Goal: Information Seeking & Learning: Learn about a topic

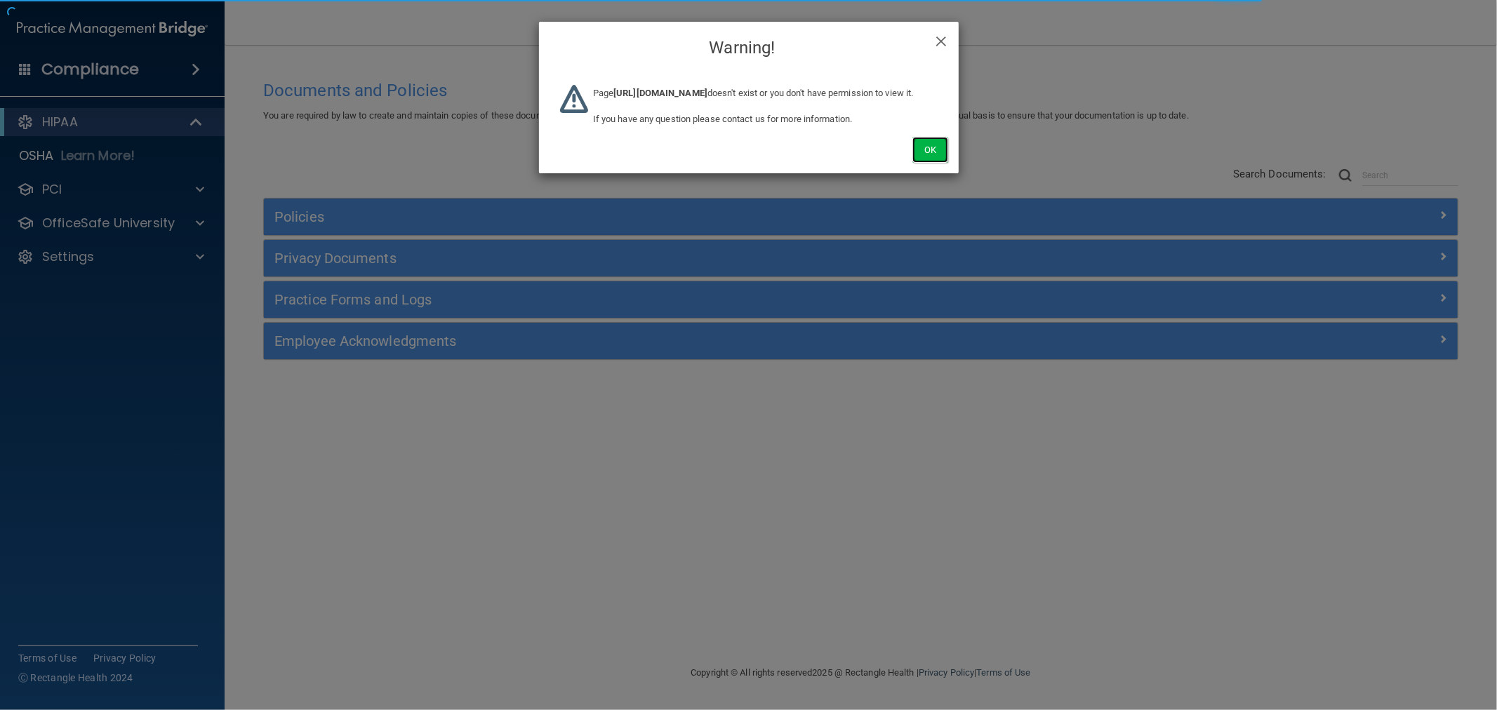
click at [922, 161] on button "Ok" at bounding box center [929, 150] width 35 height 26
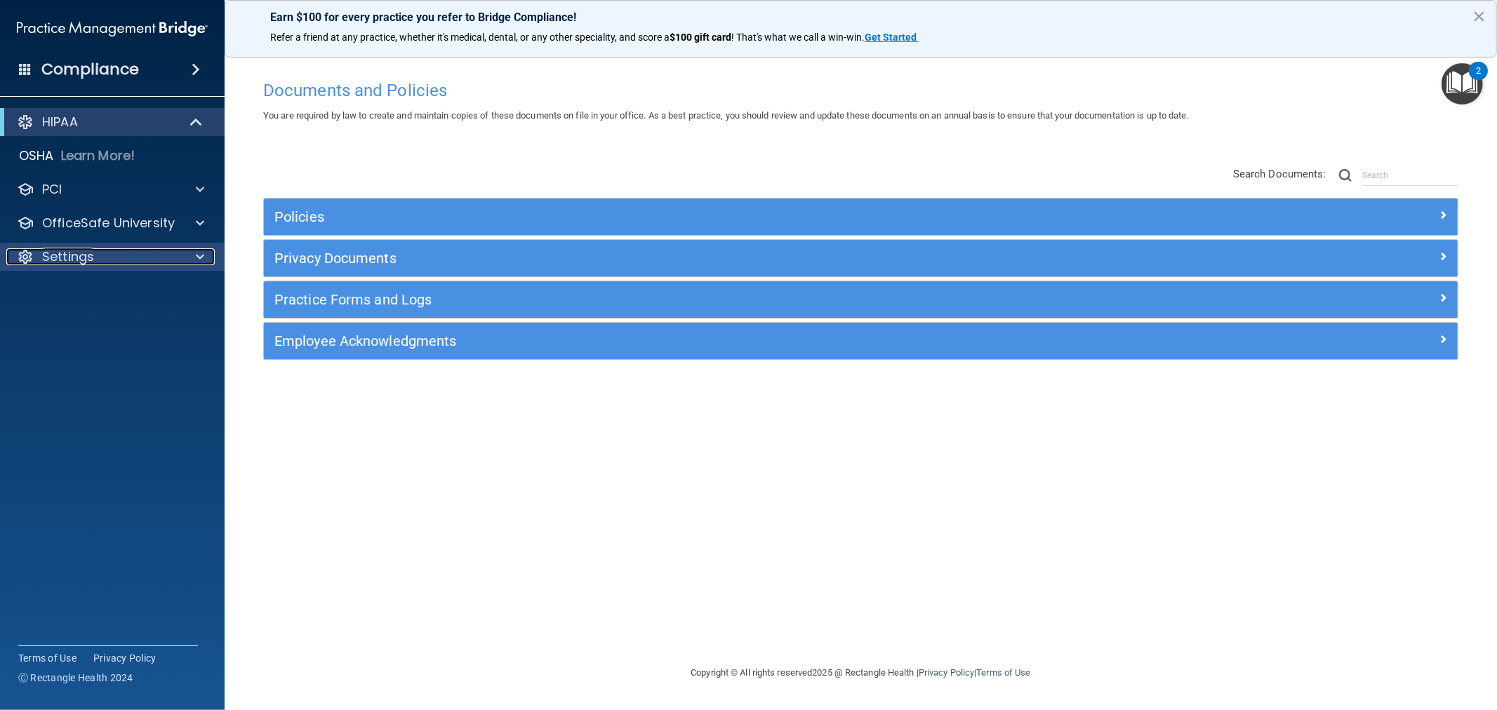
click at [122, 260] on div "Settings" at bounding box center [93, 256] width 174 height 17
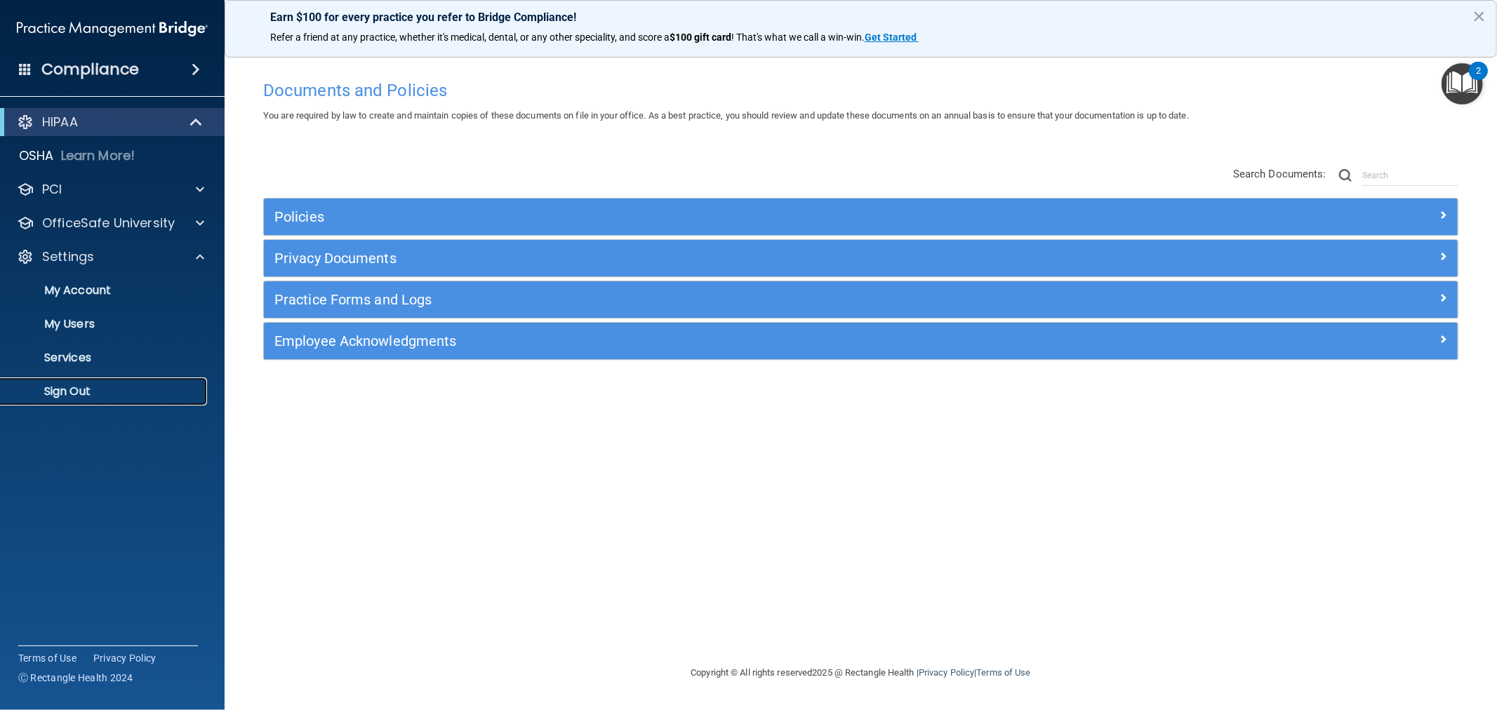
click at [74, 387] on p "Sign Out" at bounding box center [105, 392] width 192 height 14
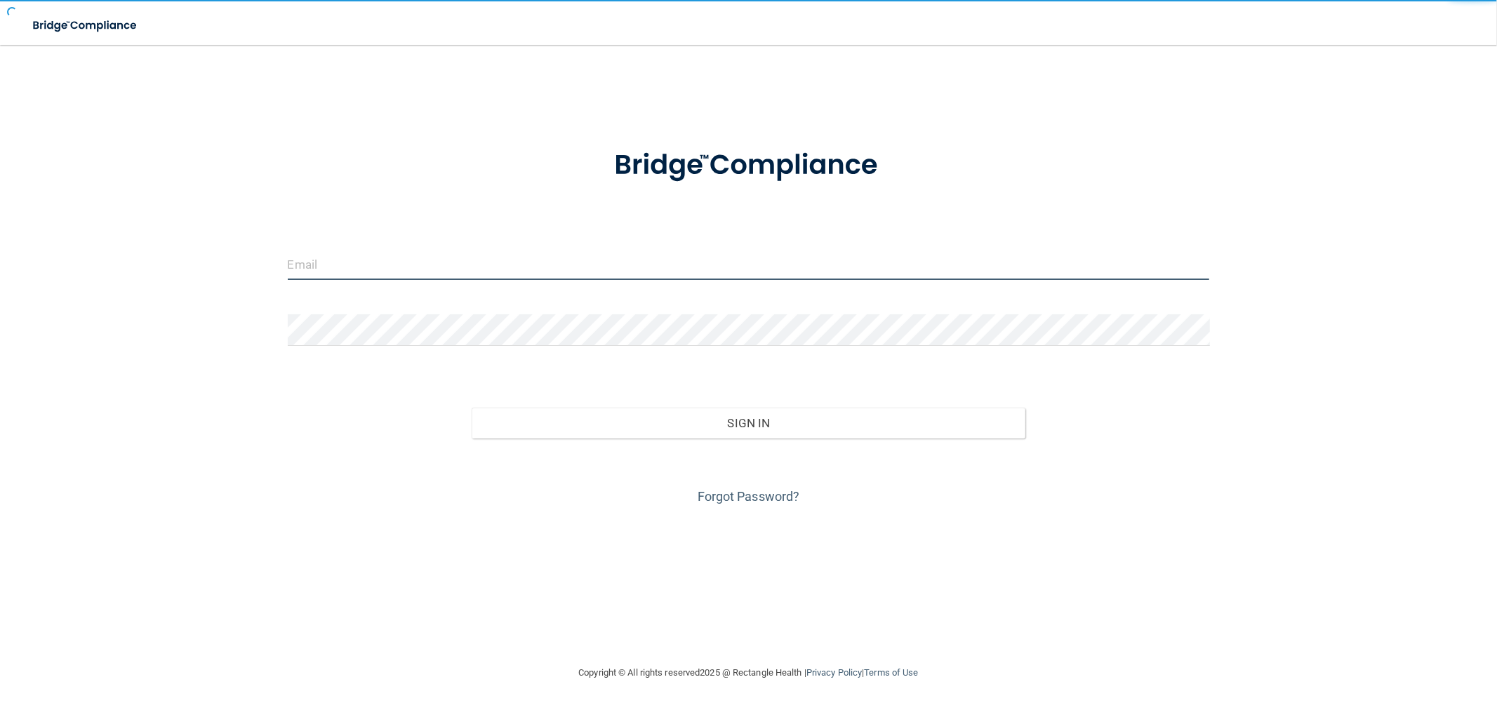
type input "[EMAIL_ADDRESS][DOMAIN_NAME]"
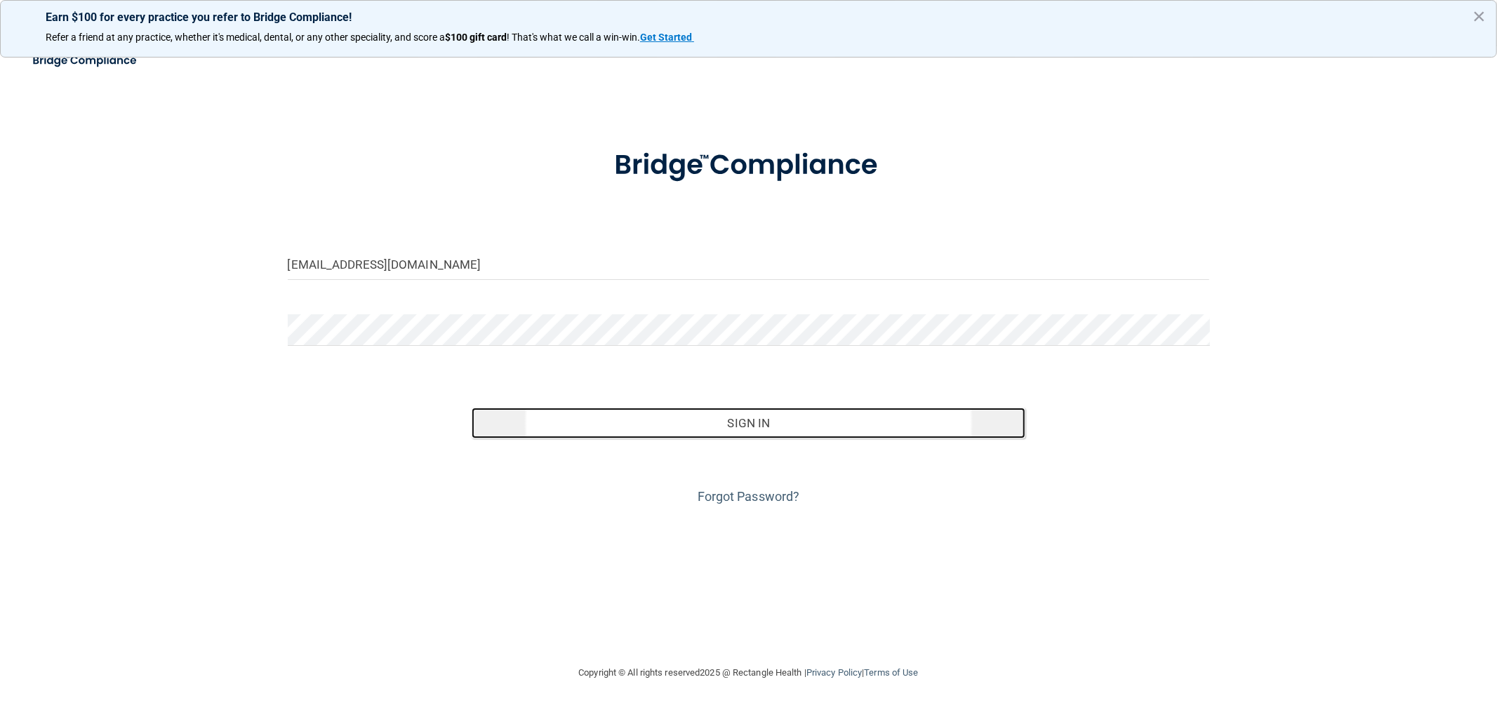
click at [519, 433] on button "Sign In" at bounding box center [748, 423] width 553 height 31
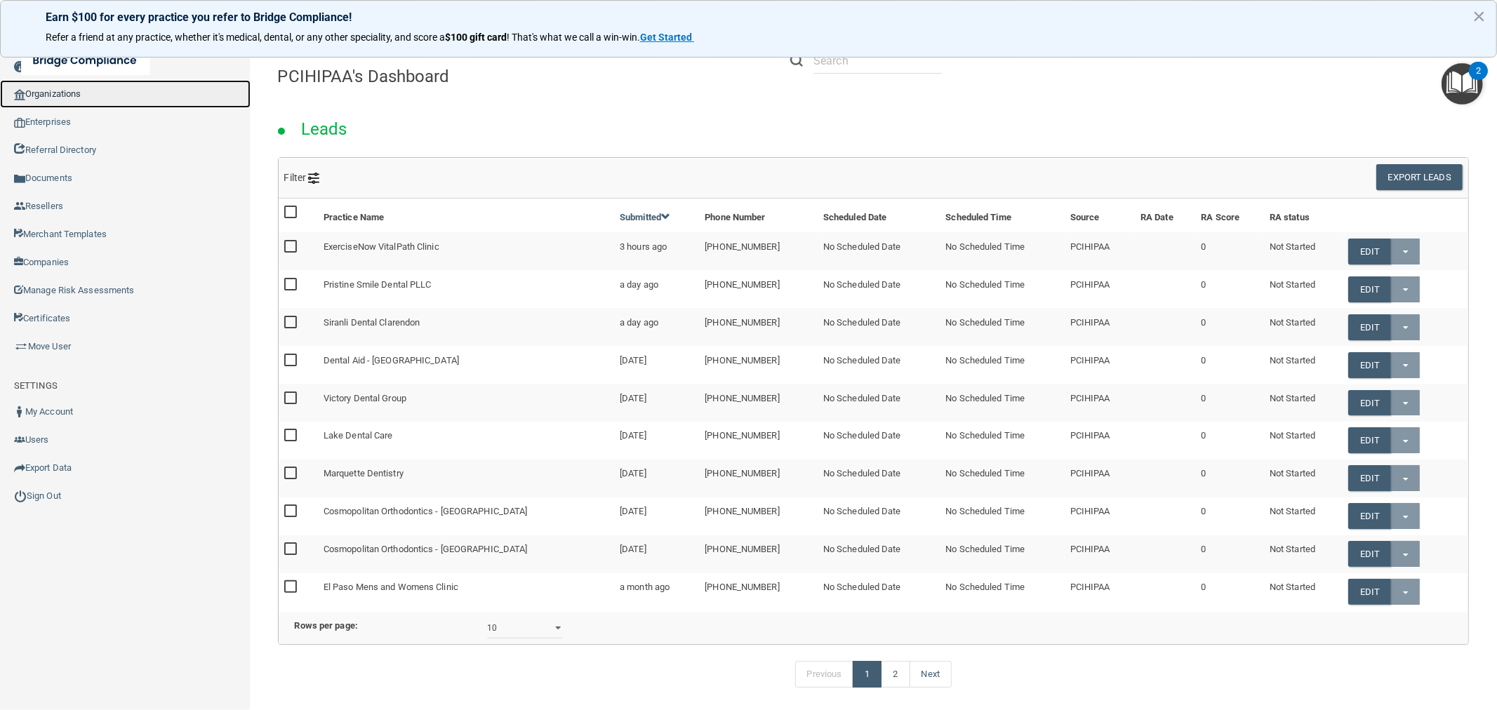
click at [81, 94] on link "Organizations" at bounding box center [125, 94] width 251 height 28
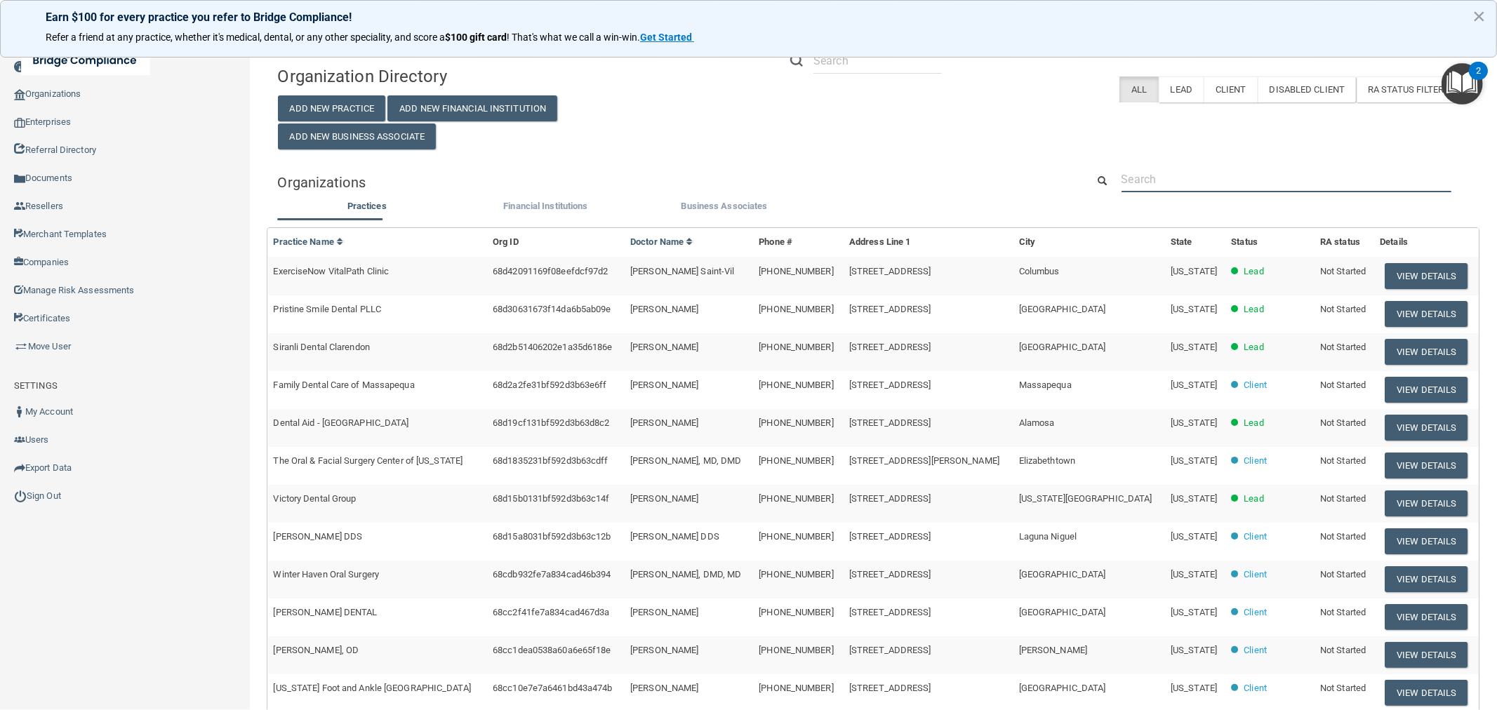
click at [1138, 179] on input "text" at bounding box center [1287, 179] width 330 height 26
paste input "Saloom Family Dentistry LLC"
type input "Saloom Family Dentistry LLC"
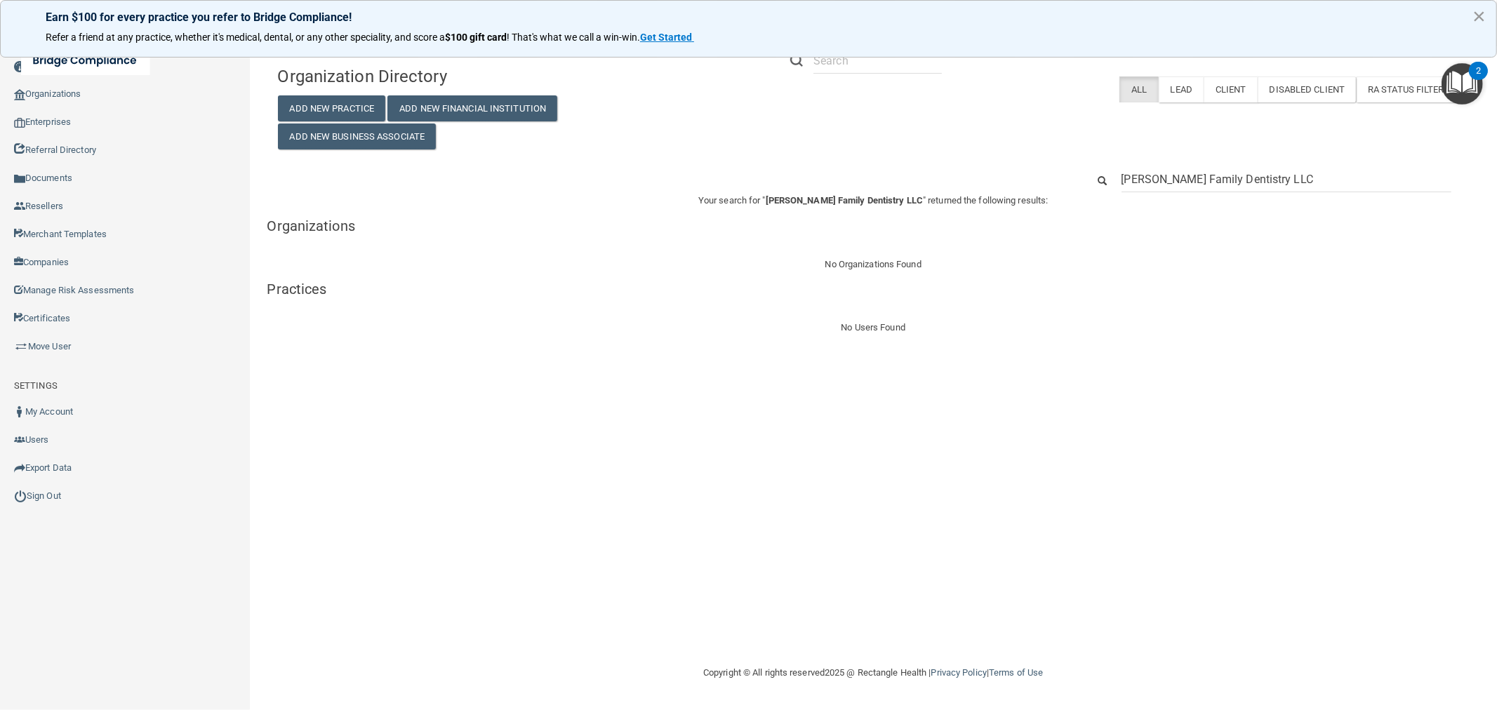
click at [1479, 13] on button "×" at bounding box center [1479, 16] width 13 height 22
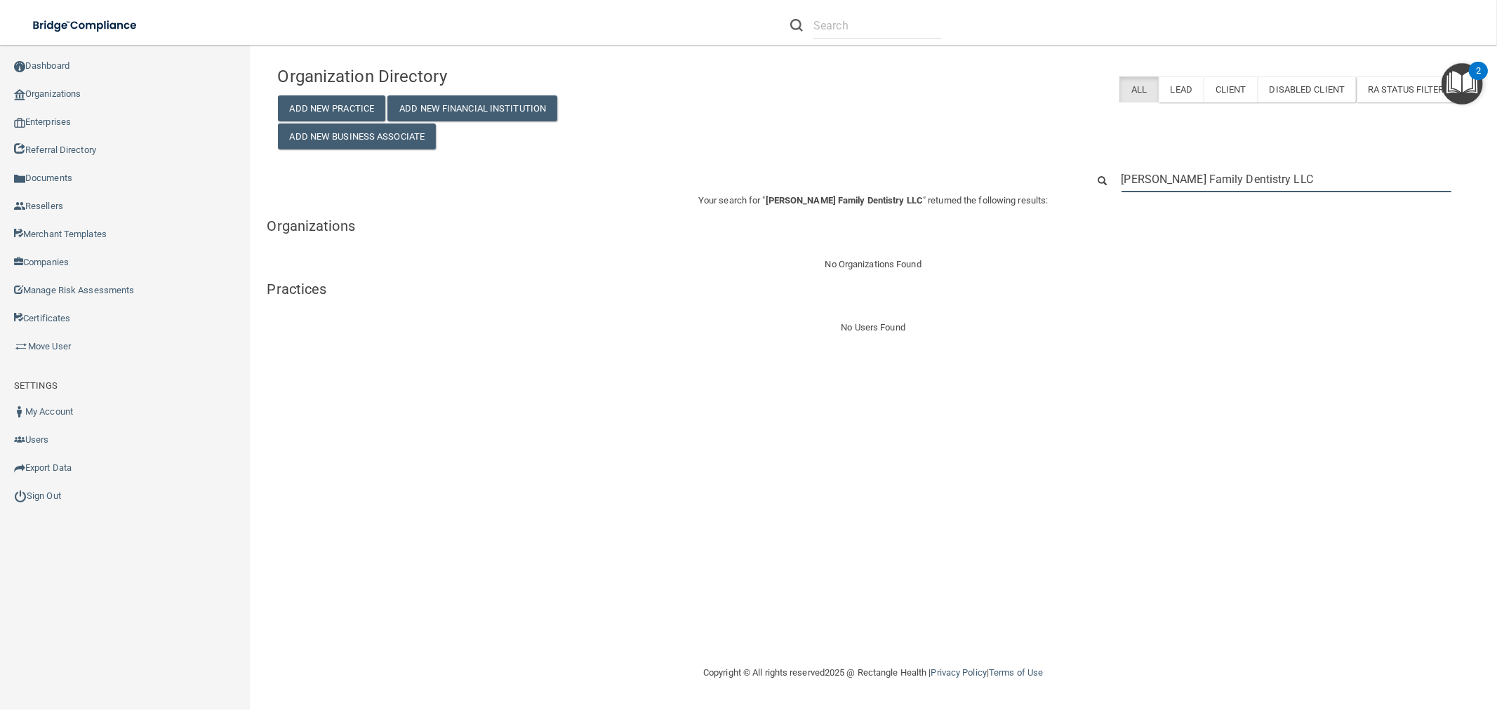
paste input "(337) 981-6882"
drag, startPoint x: 1288, startPoint y: 179, endPoint x: 1076, endPoint y: 179, distance: 212.0
click at [1076, 179] on div "Saloom Family Dentistry LLC" at bounding box center [1277, 179] width 404 height 26
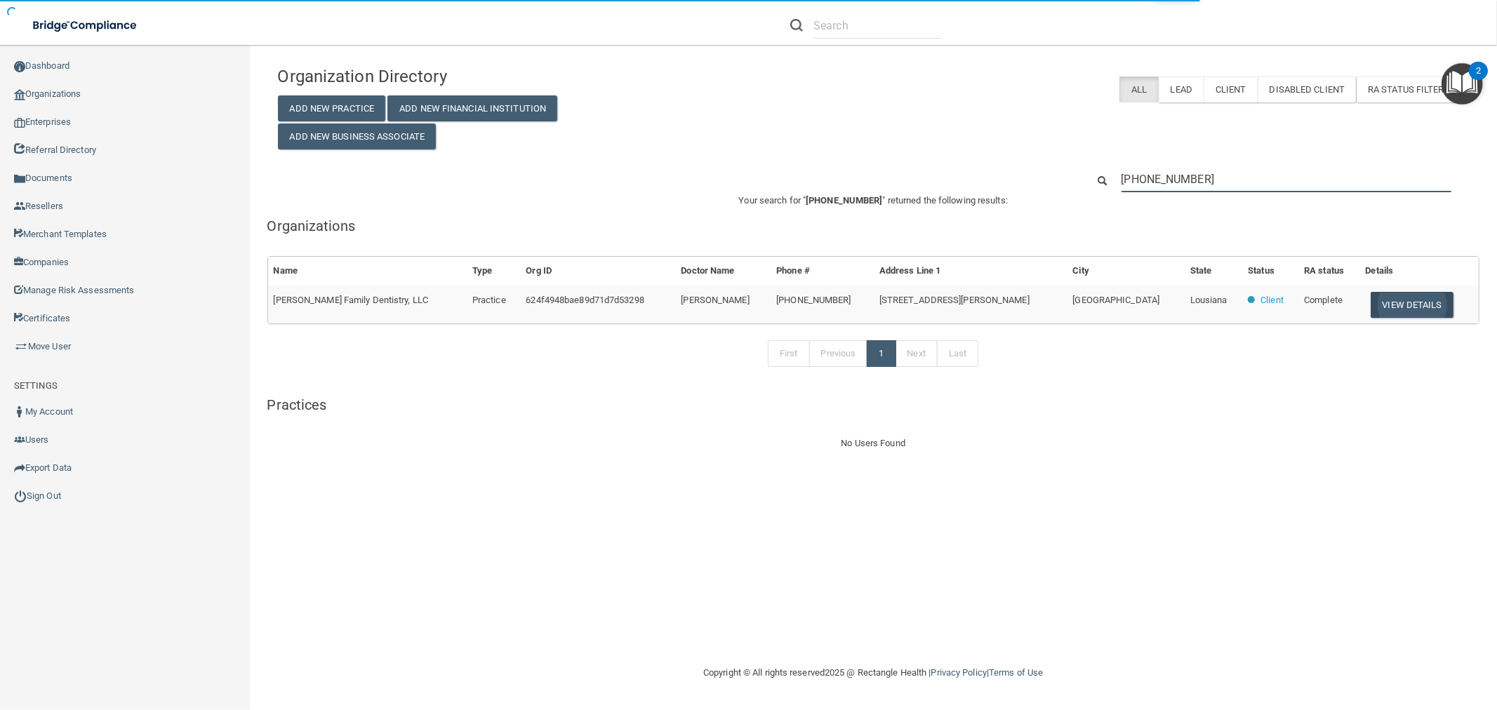
type input "(337) 981-6882"
click at [1384, 312] on button "View Details" at bounding box center [1412, 305] width 83 height 26
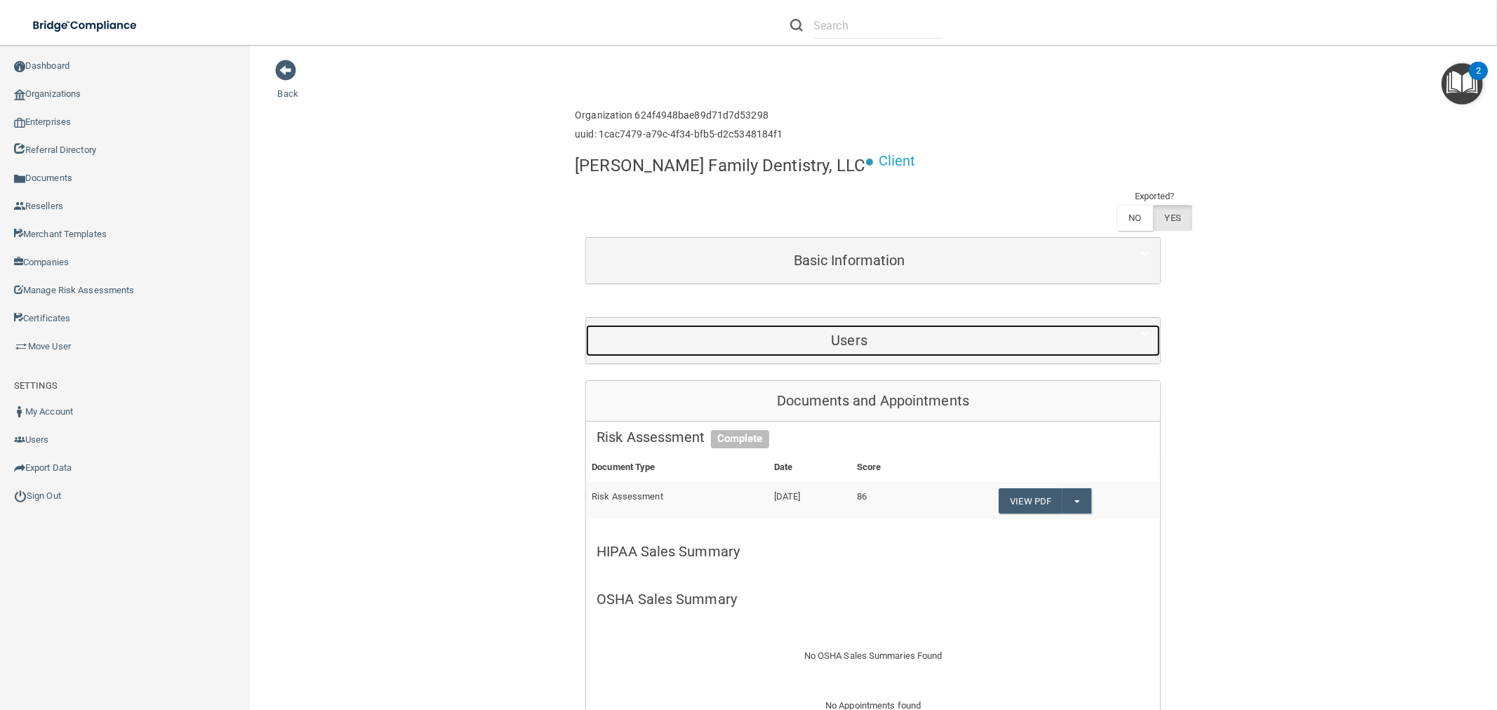
click at [956, 325] on div "Users" at bounding box center [849, 341] width 526 height 32
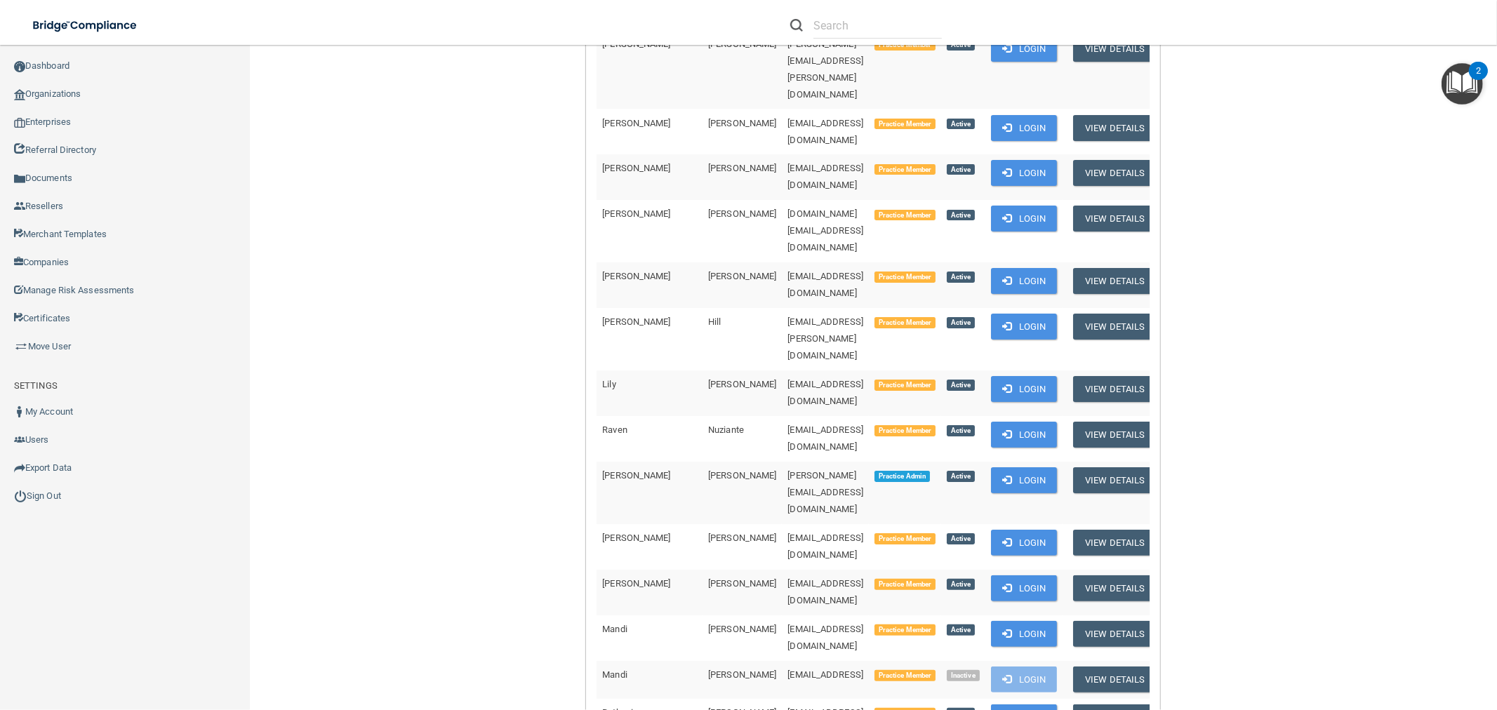
scroll to position [390, 0]
click at [997, 468] on button "Login" at bounding box center [1024, 481] width 67 height 26
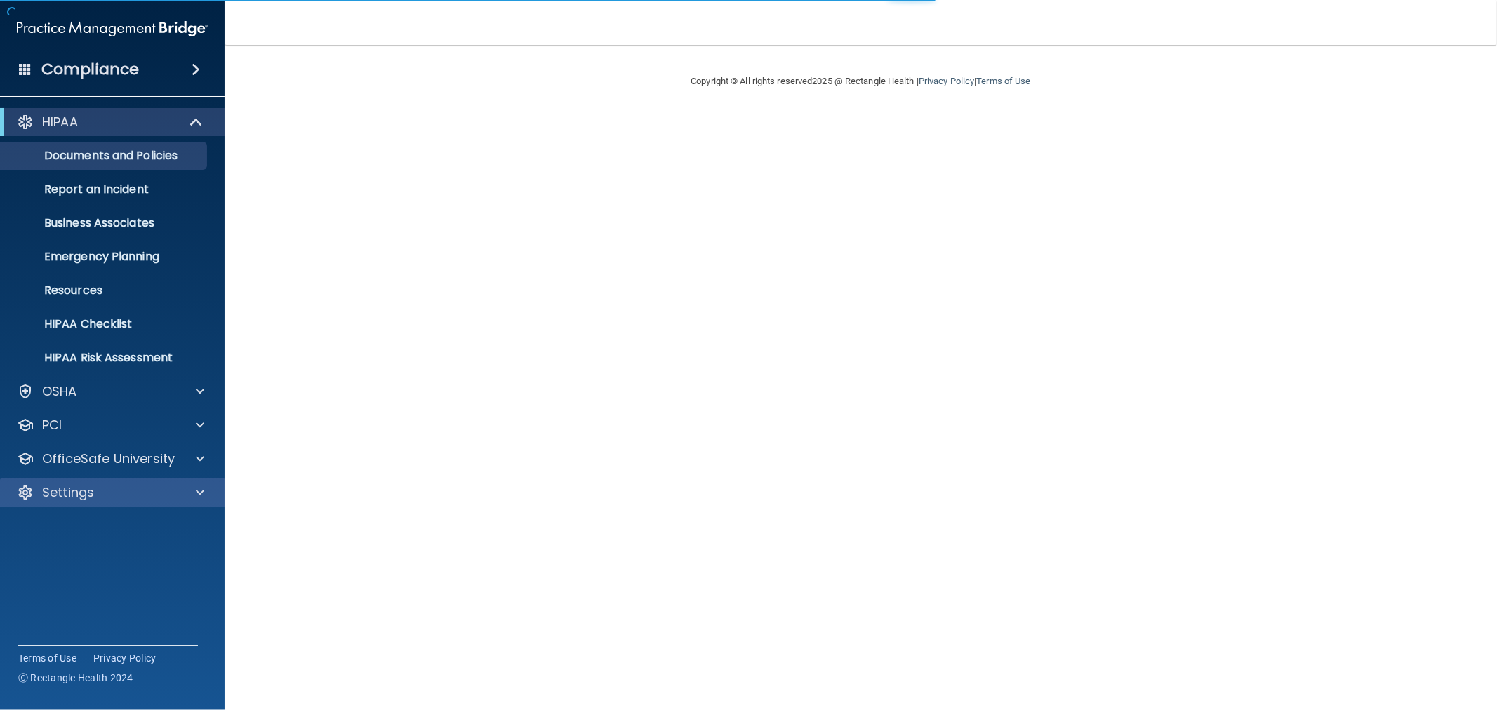
click at [105, 502] on div "Settings" at bounding box center [112, 493] width 225 height 28
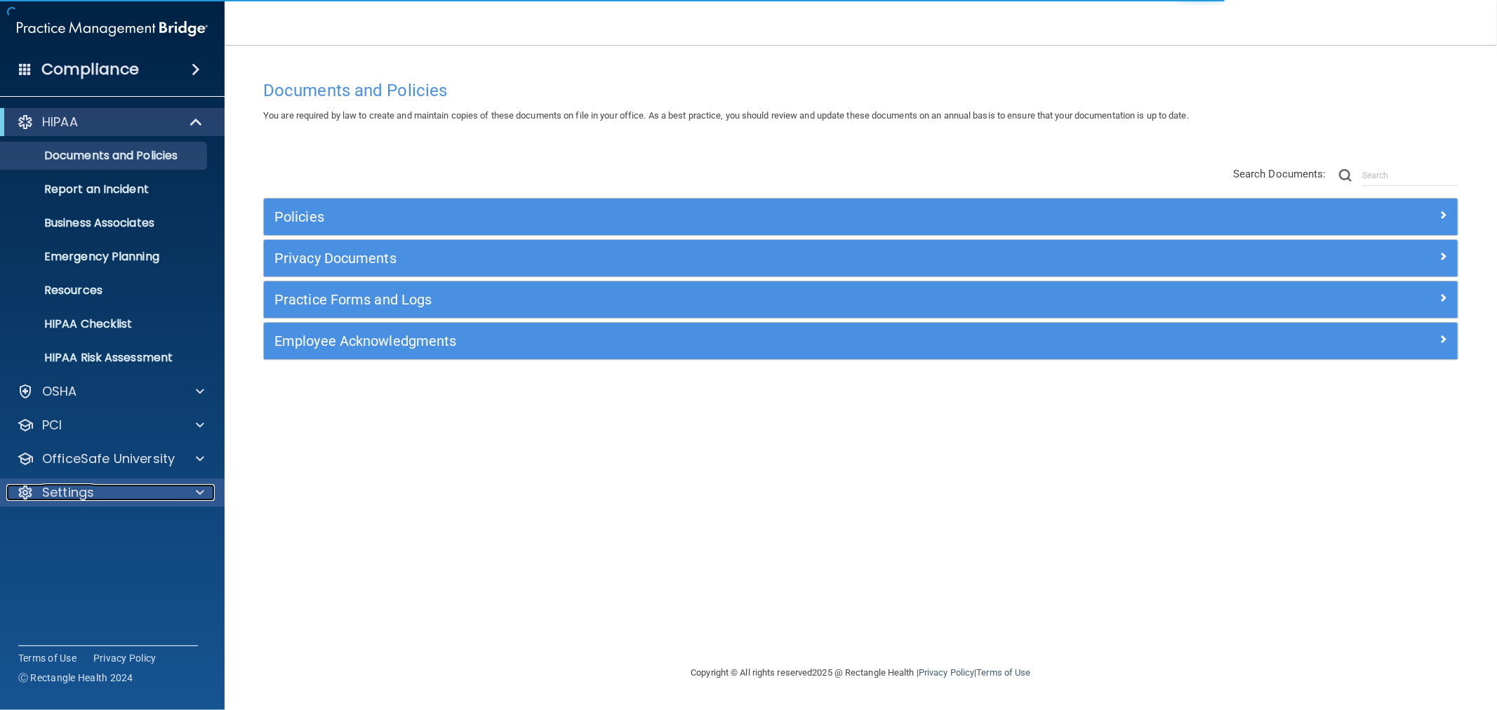
click at [83, 484] on p "Settings" at bounding box center [68, 492] width 52 height 17
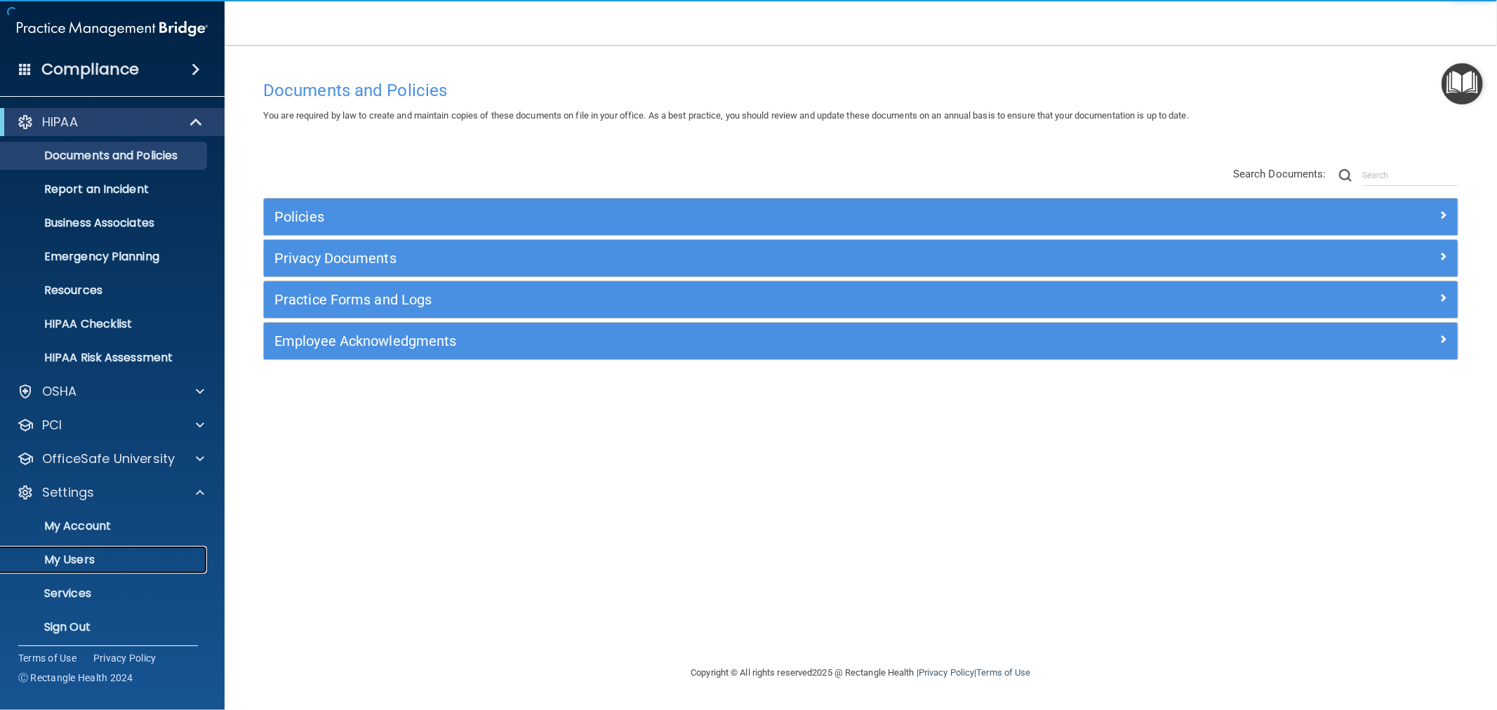
click at [88, 557] on p "My Users" at bounding box center [105, 560] width 192 height 14
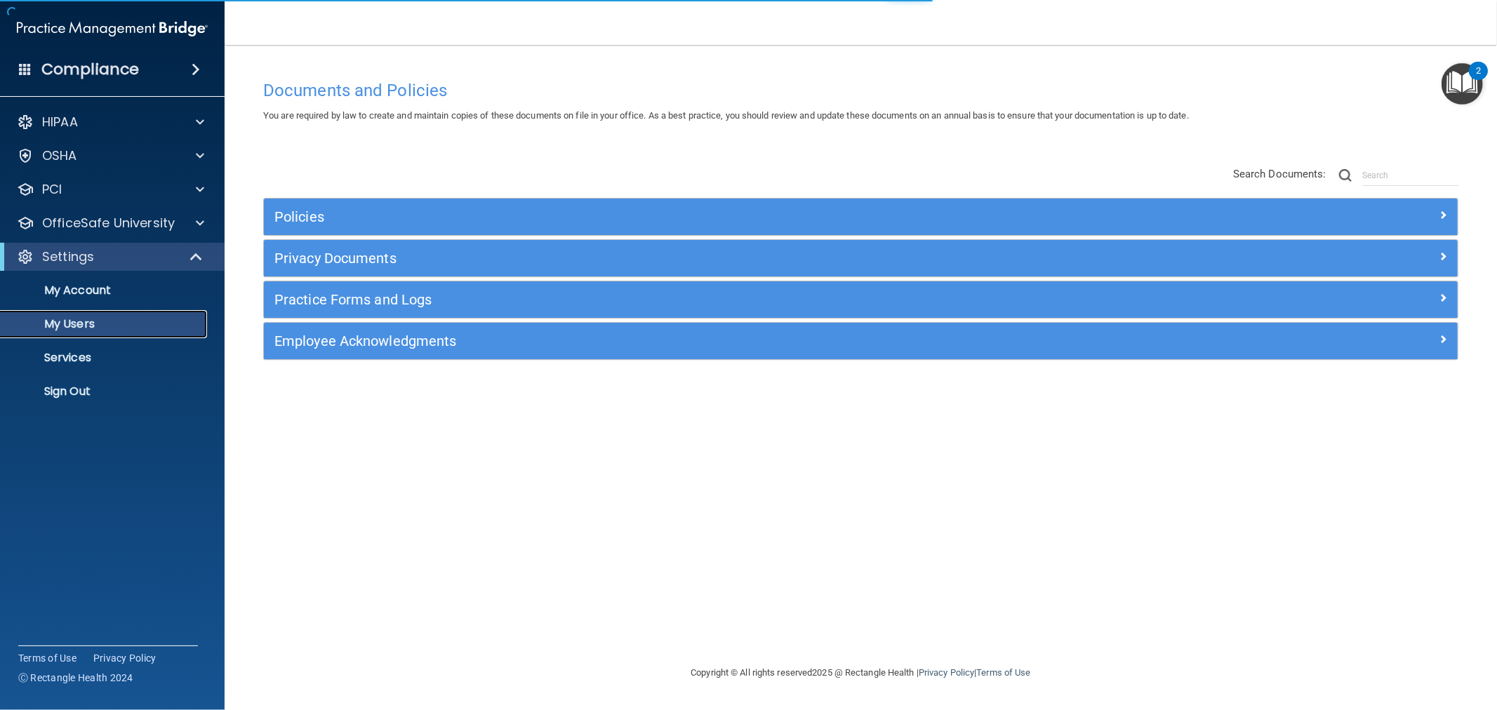
select select "20"
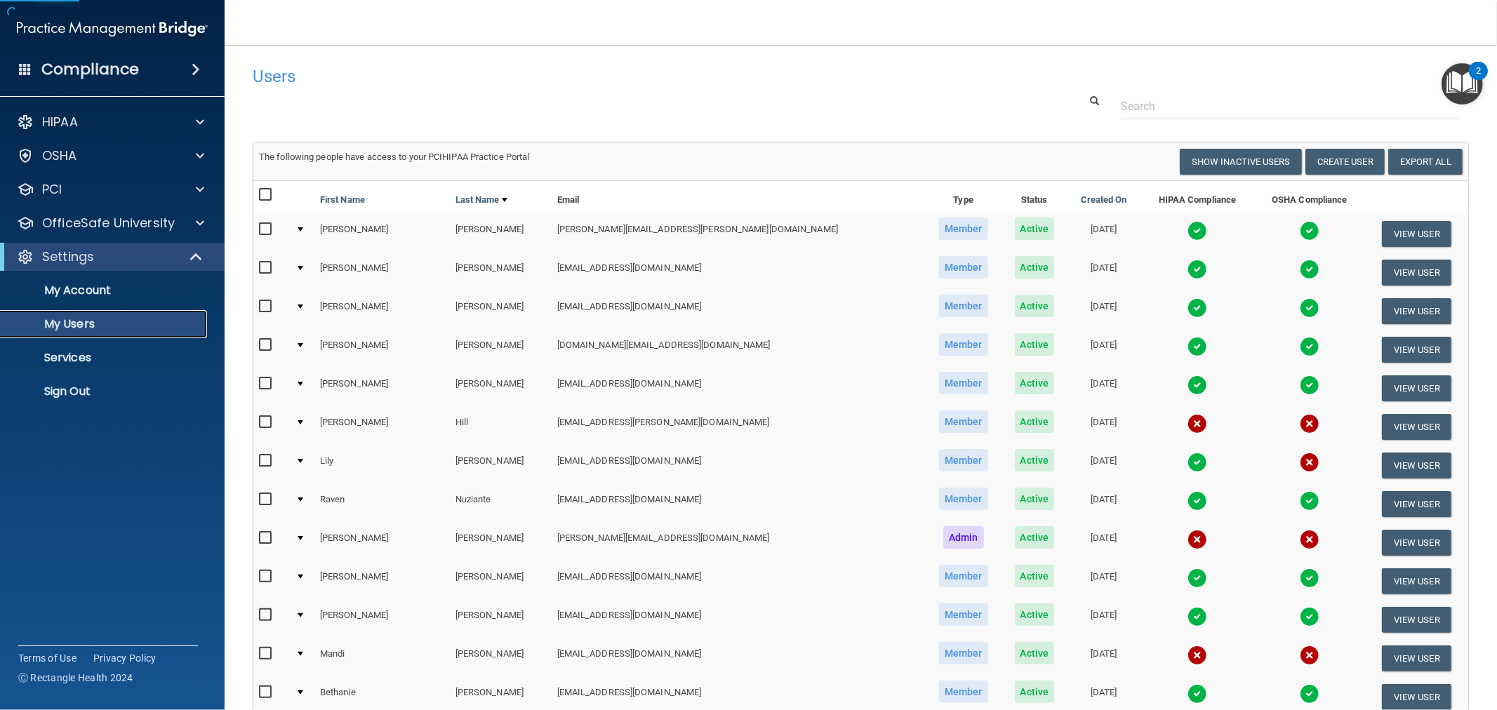
scroll to position [291, 0]
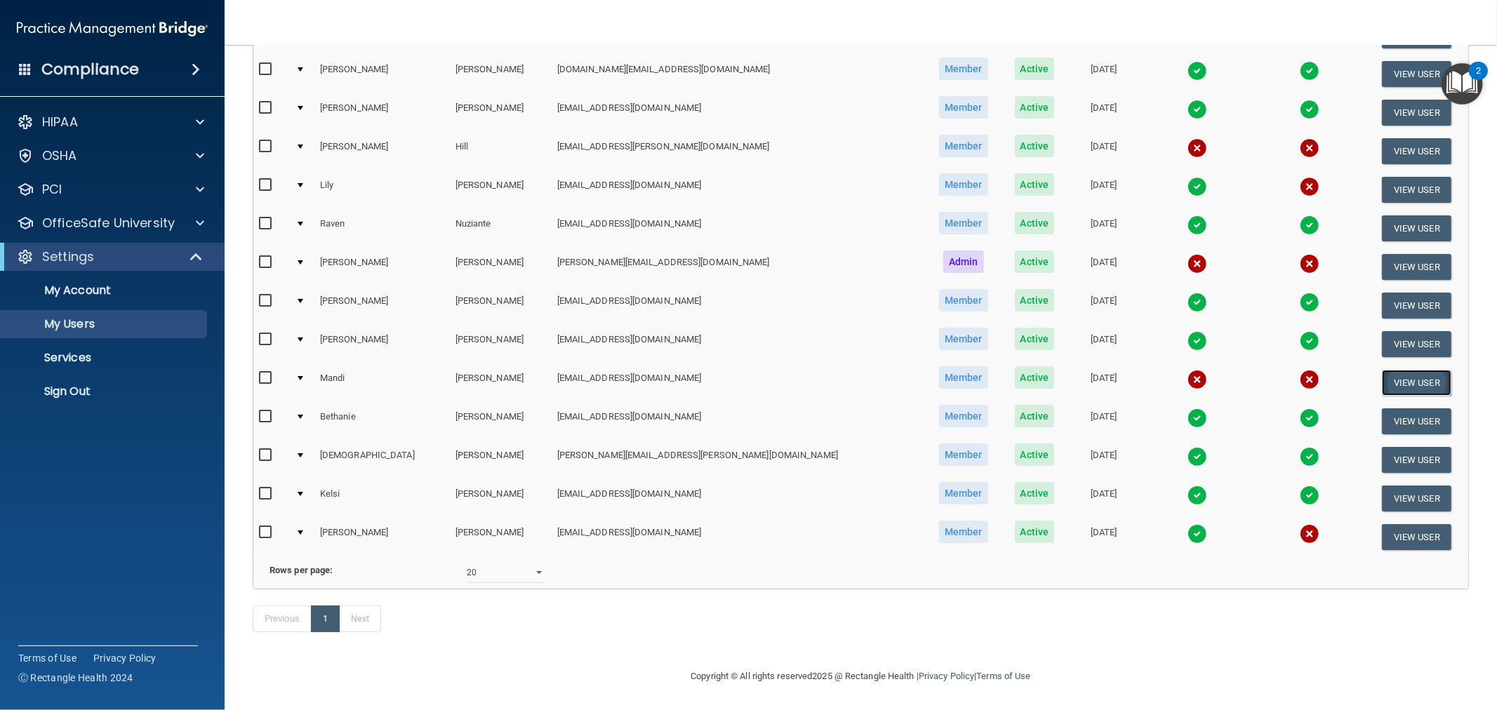
click at [1382, 370] on button "View User" at bounding box center [1416, 383] width 69 height 26
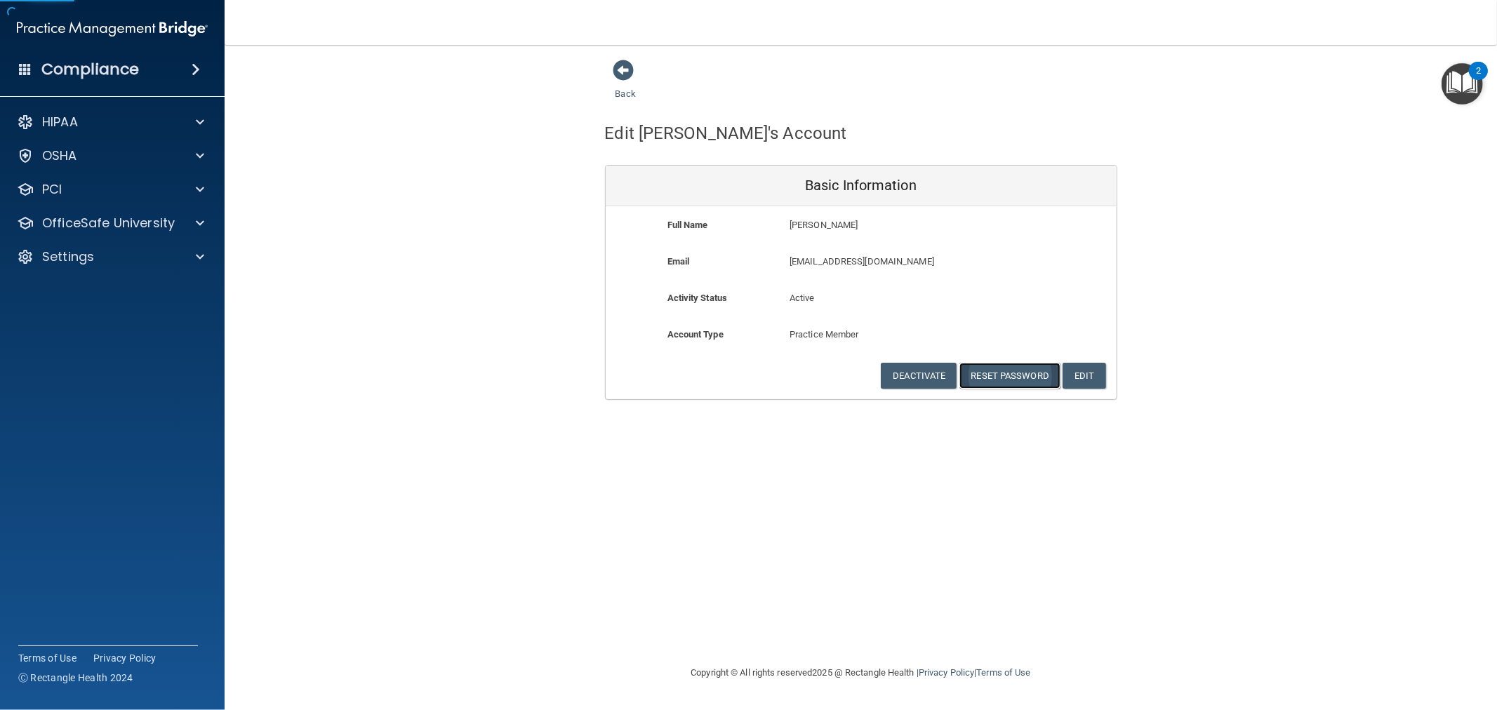
click at [1039, 376] on button "Reset Password" at bounding box center [1009, 376] width 101 height 26
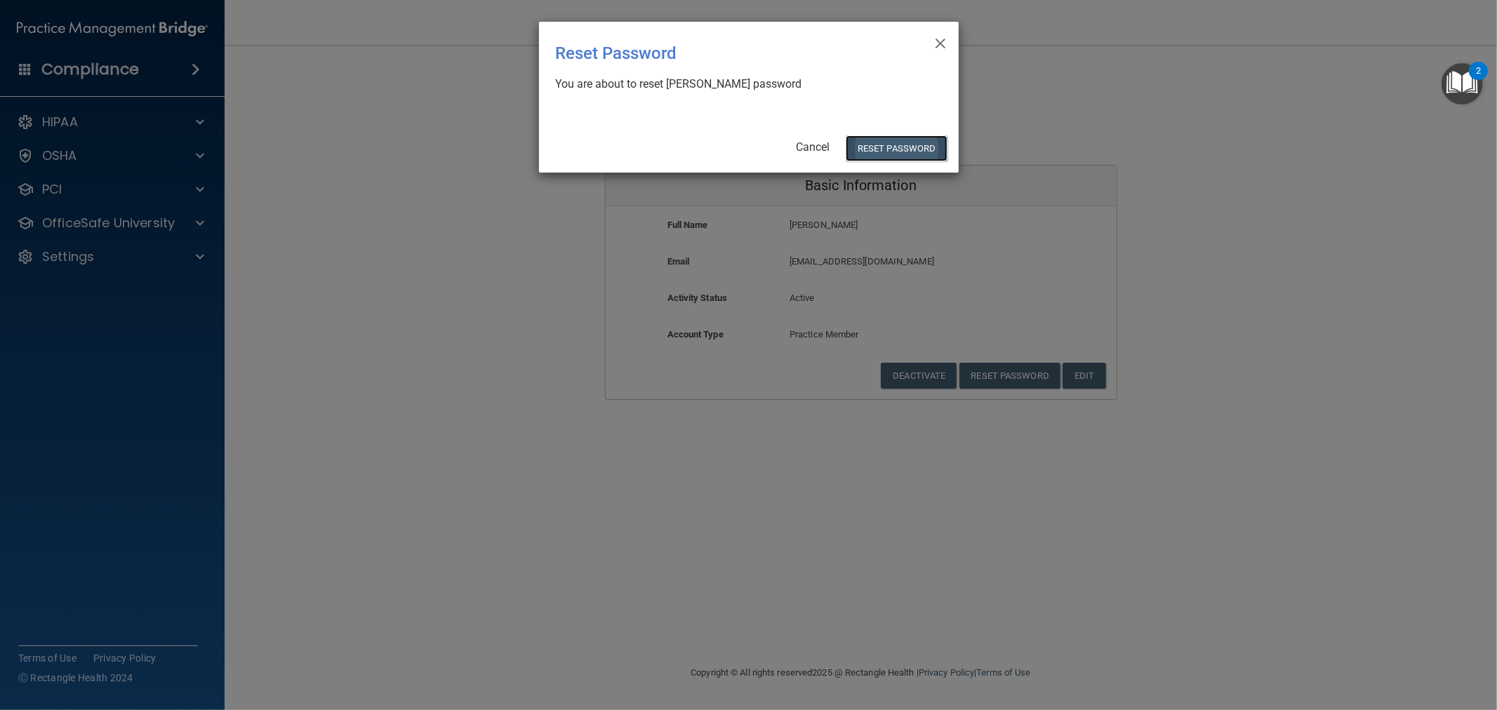
click at [903, 151] on button "Reset Password" at bounding box center [896, 148] width 101 height 26
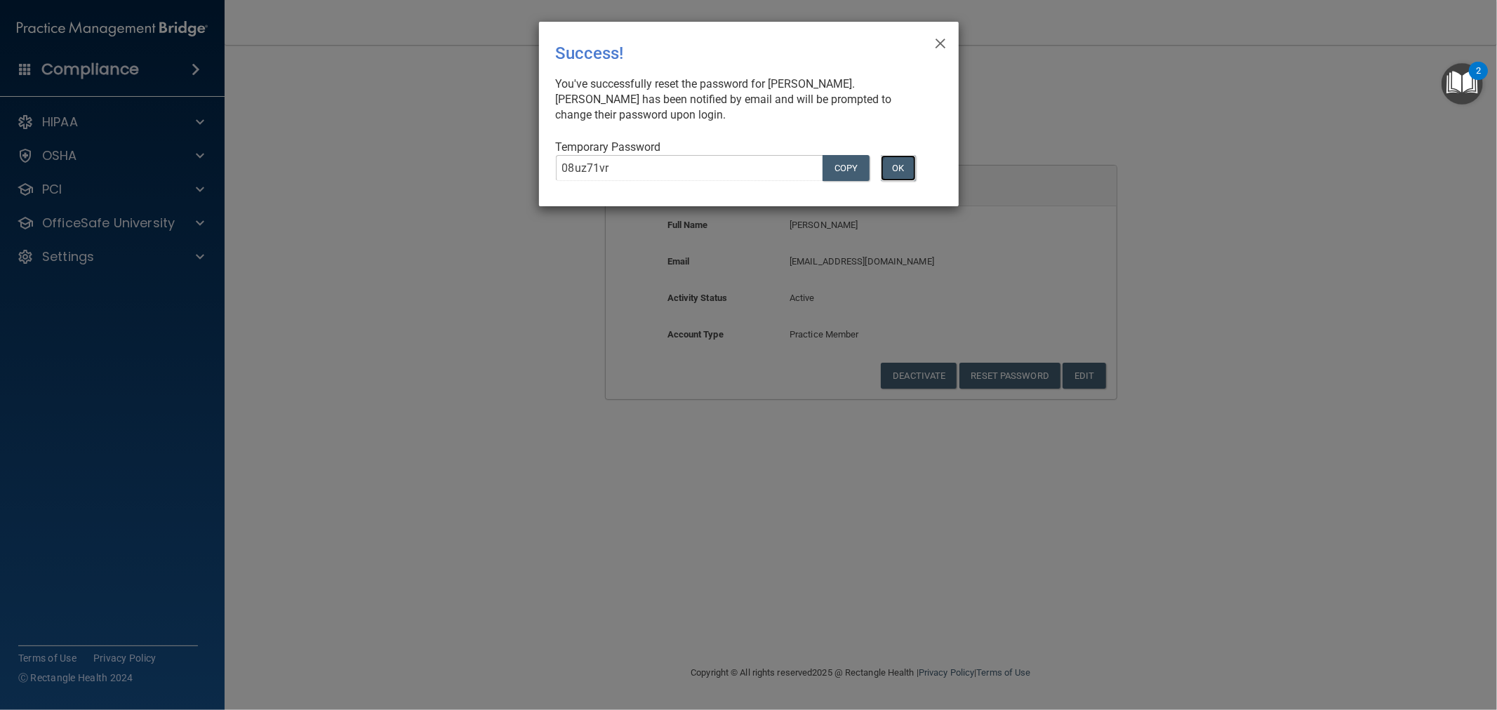
click at [893, 161] on button "OK" at bounding box center [898, 168] width 35 height 26
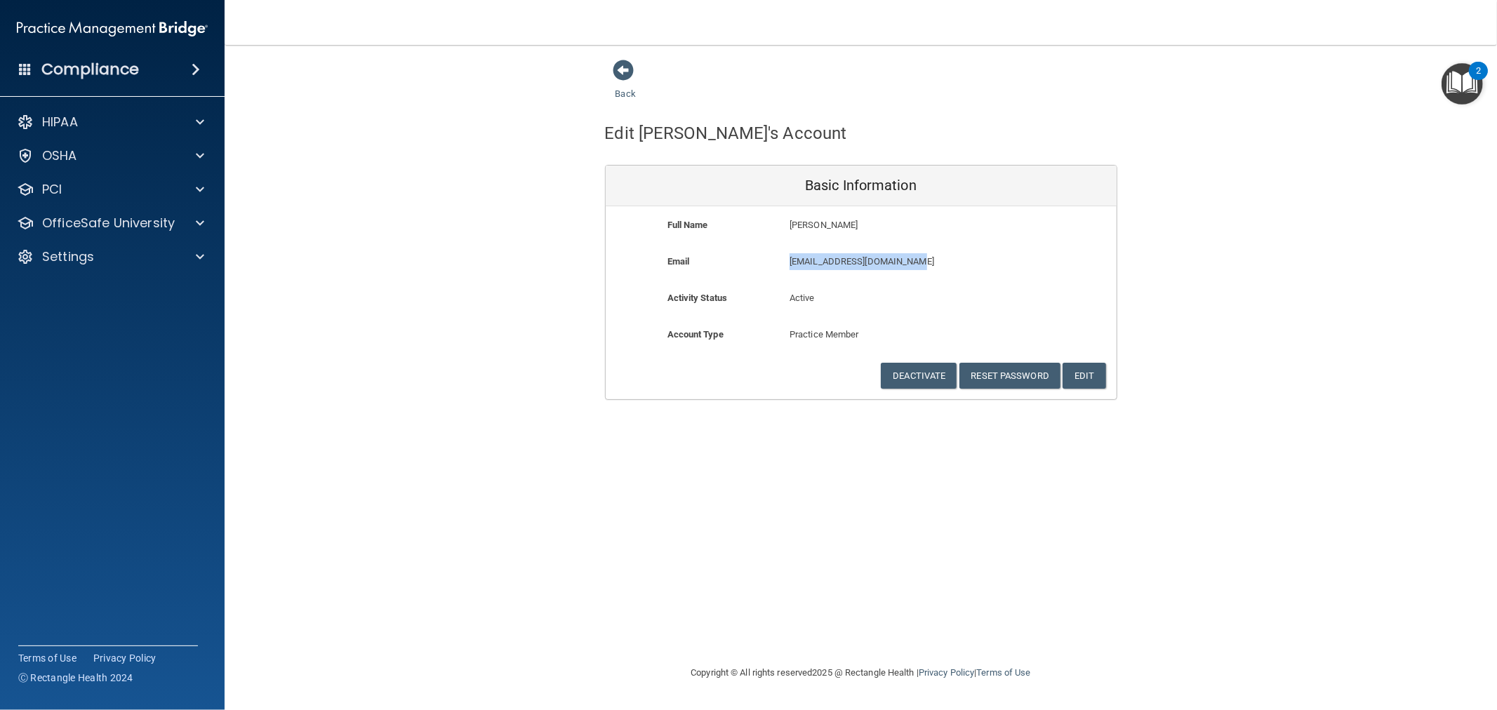
drag, startPoint x: 895, startPoint y: 263, endPoint x: 789, endPoint y: 268, distance: 106.1
click at [790, 268] on p "[EMAIL_ADDRESS][DOMAIN_NAME]" at bounding box center [902, 261] width 224 height 17
copy p "[EMAIL_ADDRESS][DOMAIN_NAME]"
click at [70, 253] on p "Settings" at bounding box center [68, 256] width 52 height 17
click at [78, 379] on link "Sign Out" at bounding box center [96, 392] width 221 height 28
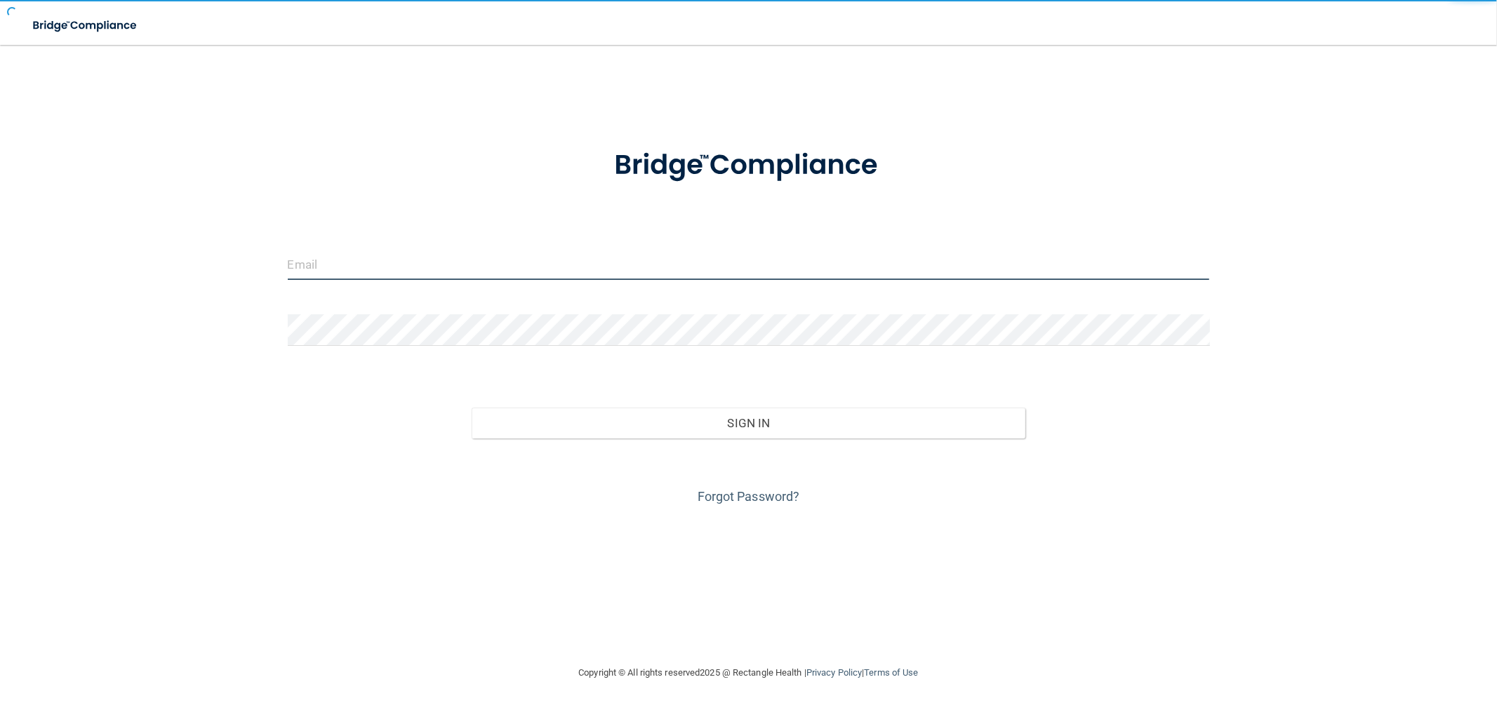
type input "[EMAIL_ADDRESS][DOMAIN_NAME]"
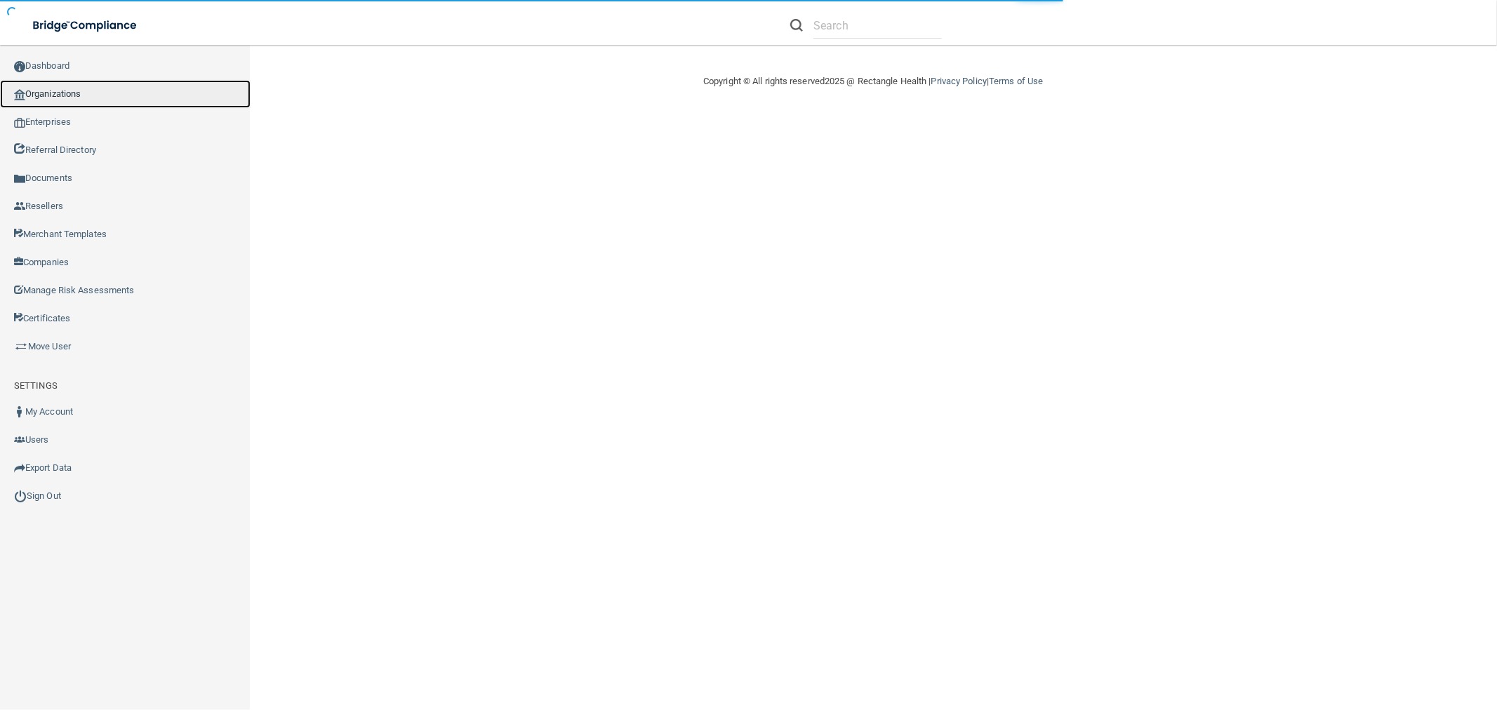
click at [62, 86] on link "Organizations" at bounding box center [125, 94] width 251 height 28
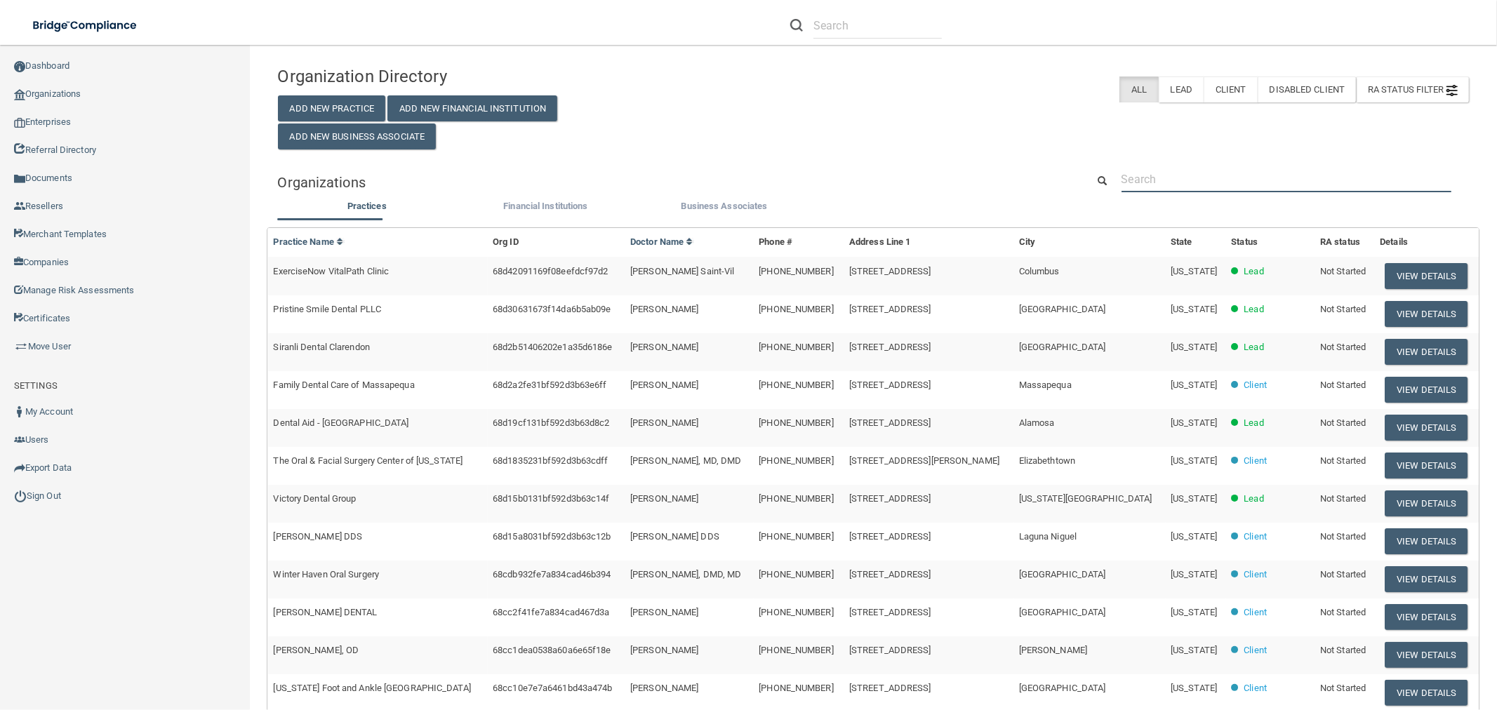
click at [1196, 178] on input "text" at bounding box center [1287, 179] width 330 height 26
paste input "Saloom Family Dentistry LLC"
type input "Saloom Family Dentistry LLC"
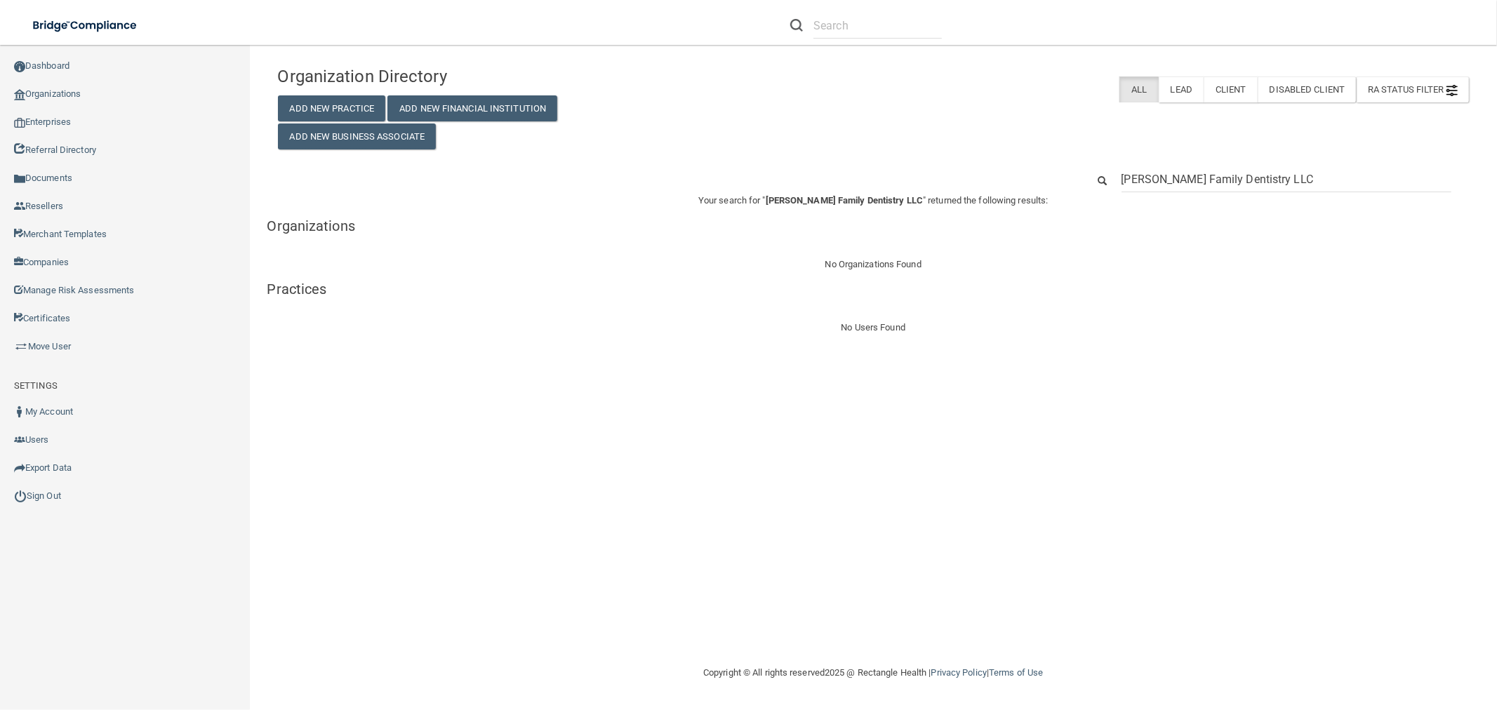
drag, startPoint x: 1275, startPoint y: 181, endPoint x: 1116, endPoint y: 183, distance: 159.3
click at [1116, 183] on div "Saloom Family Dentistry LLC" at bounding box center [1286, 179] width 351 height 26
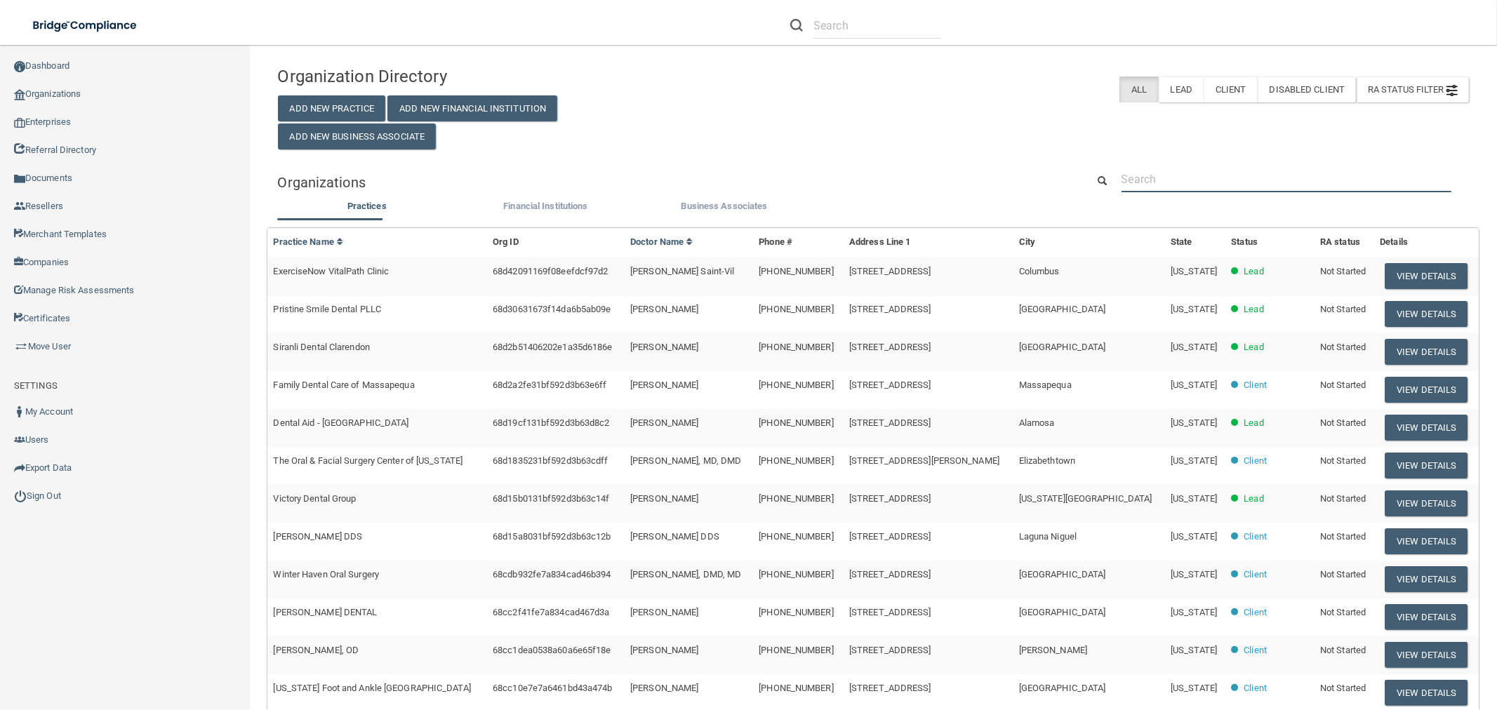
click at [1201, 180] on input "text" at bounding box center [1287, 179] width 330 height 26
paste input "(337) 981-6882"
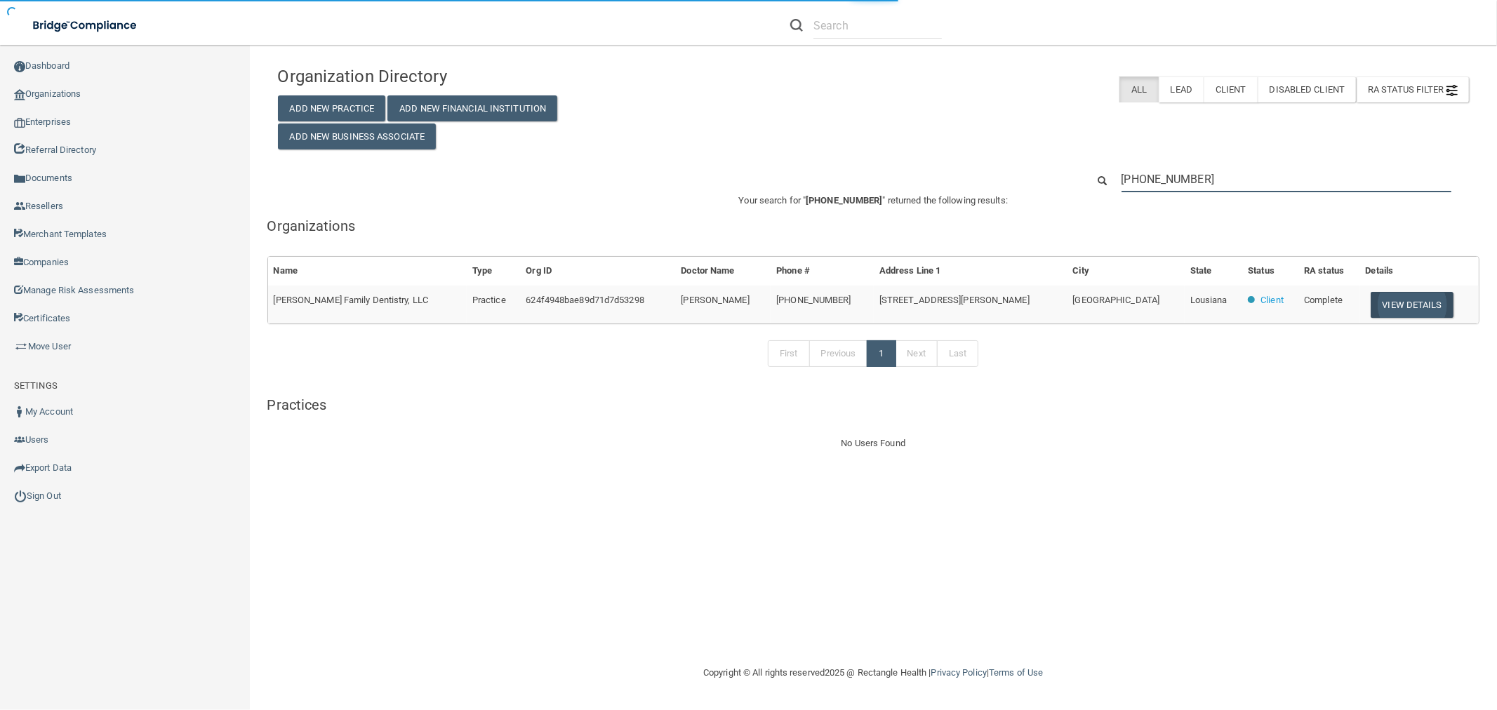
type input "(337) 981-6882"
click at [1371, 305] on button "View Details" at bounding box center [1412, 305] width 83 height 26
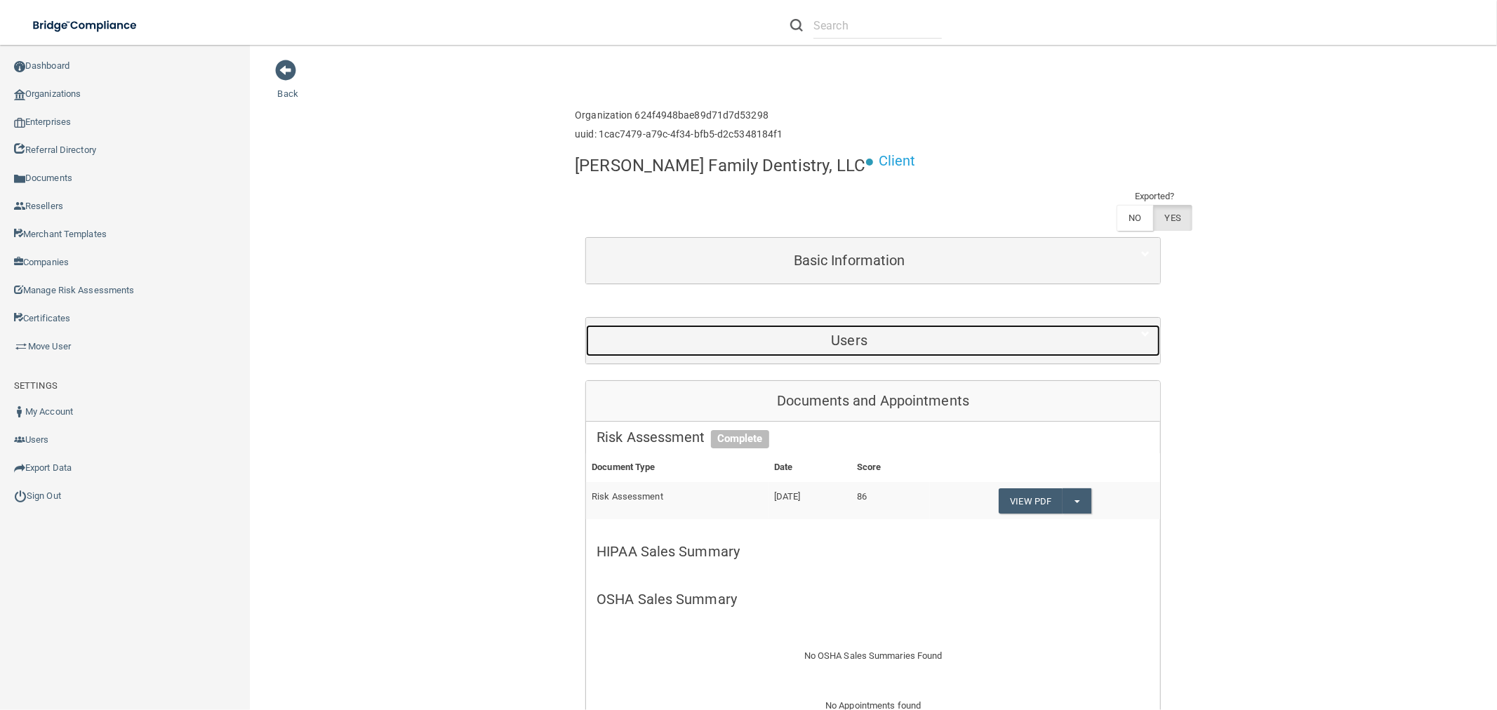
drag, startPoint x: 710, startPoint y: 288, endPoint x: 717, endPoint y: 298, distance: 13.1
click at [710, 325] on div "Users" at bounding box center [849, 341] width 526 height 32
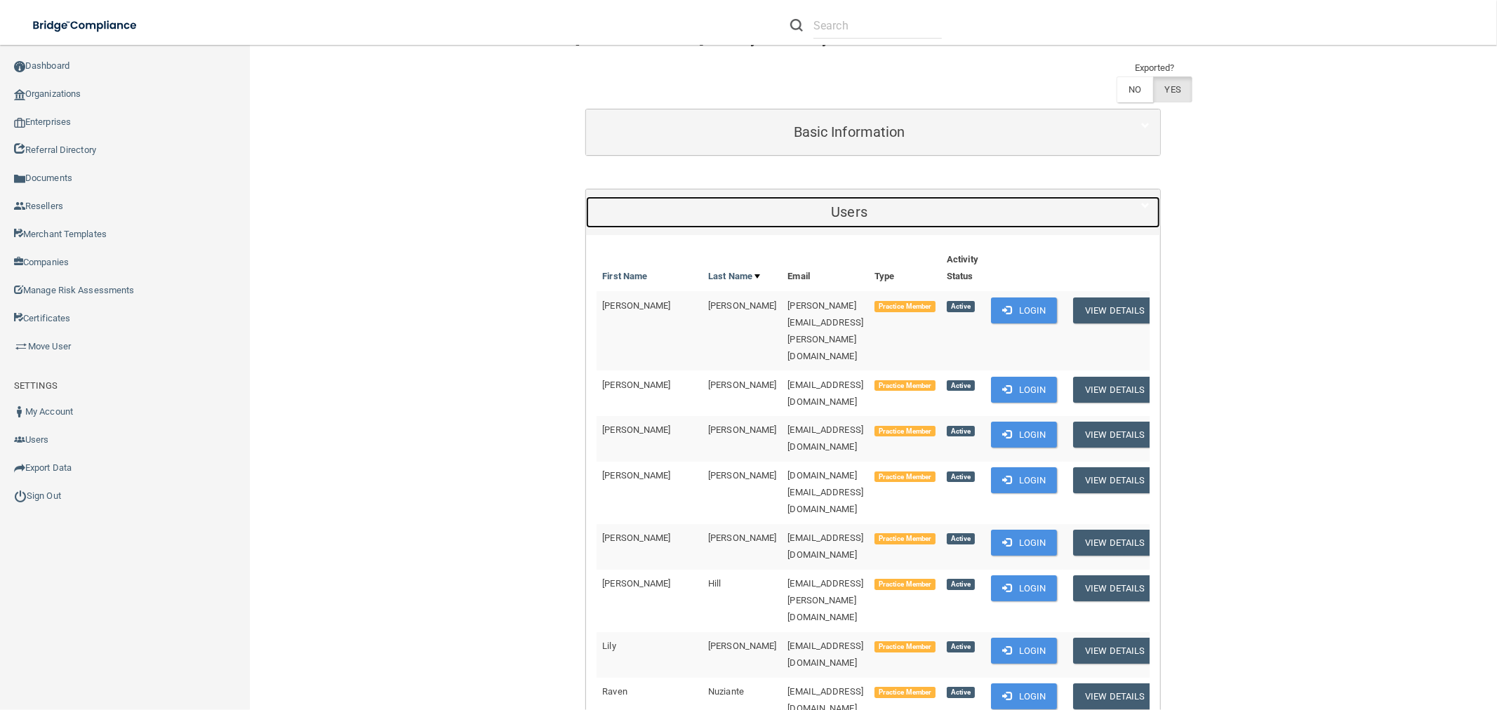
scroll to position [234, 0]
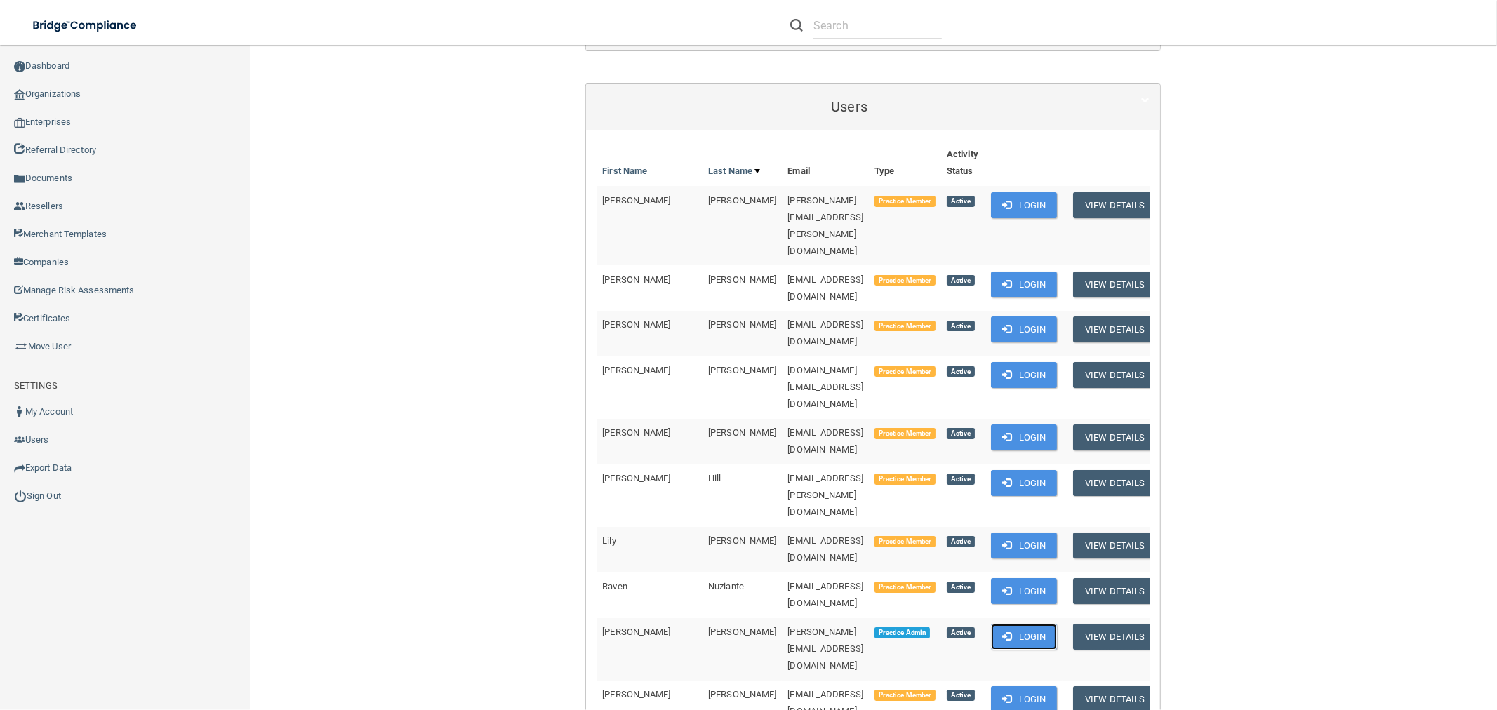
click at [1019, 624] on button "Login" at bounding box center [1024, 637] width 67 height 26
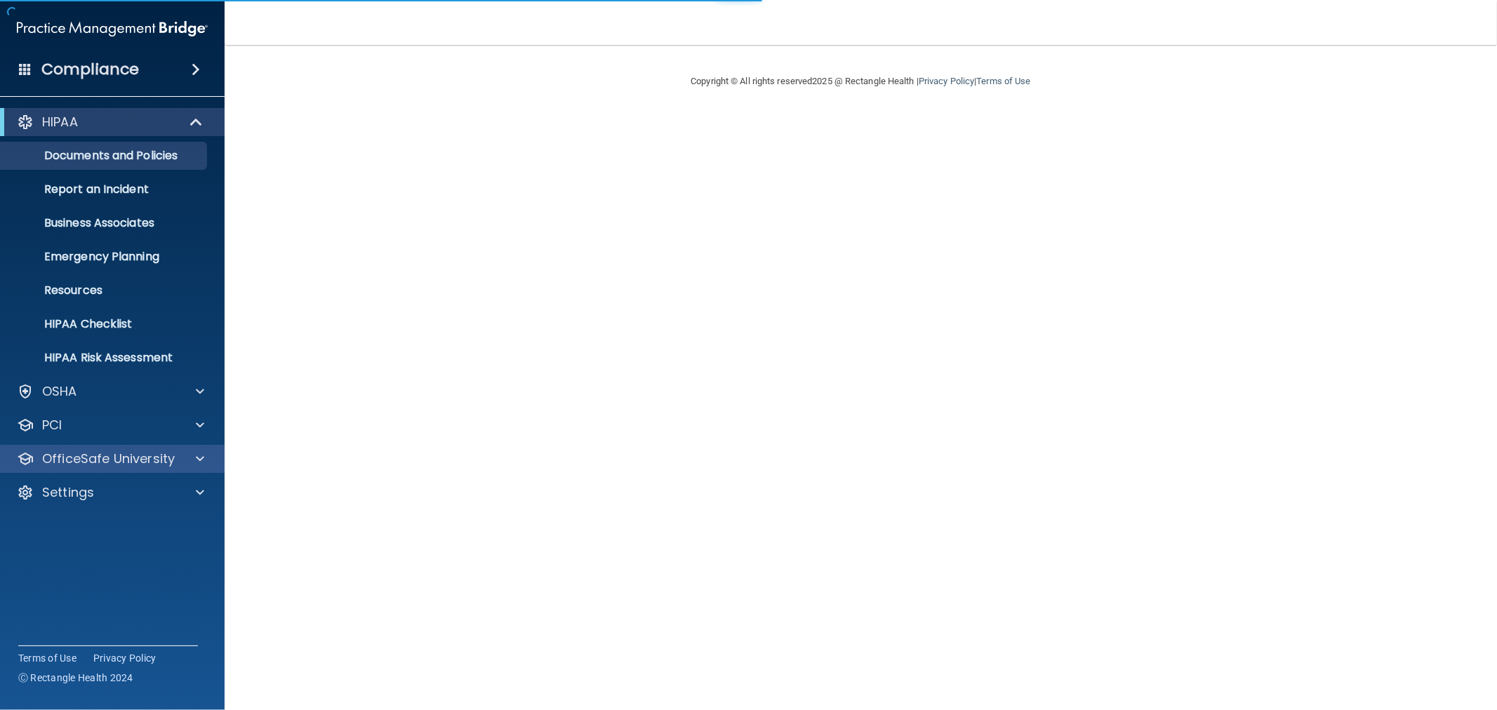
click at [118, 450] on div "OfficeSafe University" at bounding box center [112, 459] width 225 height 28
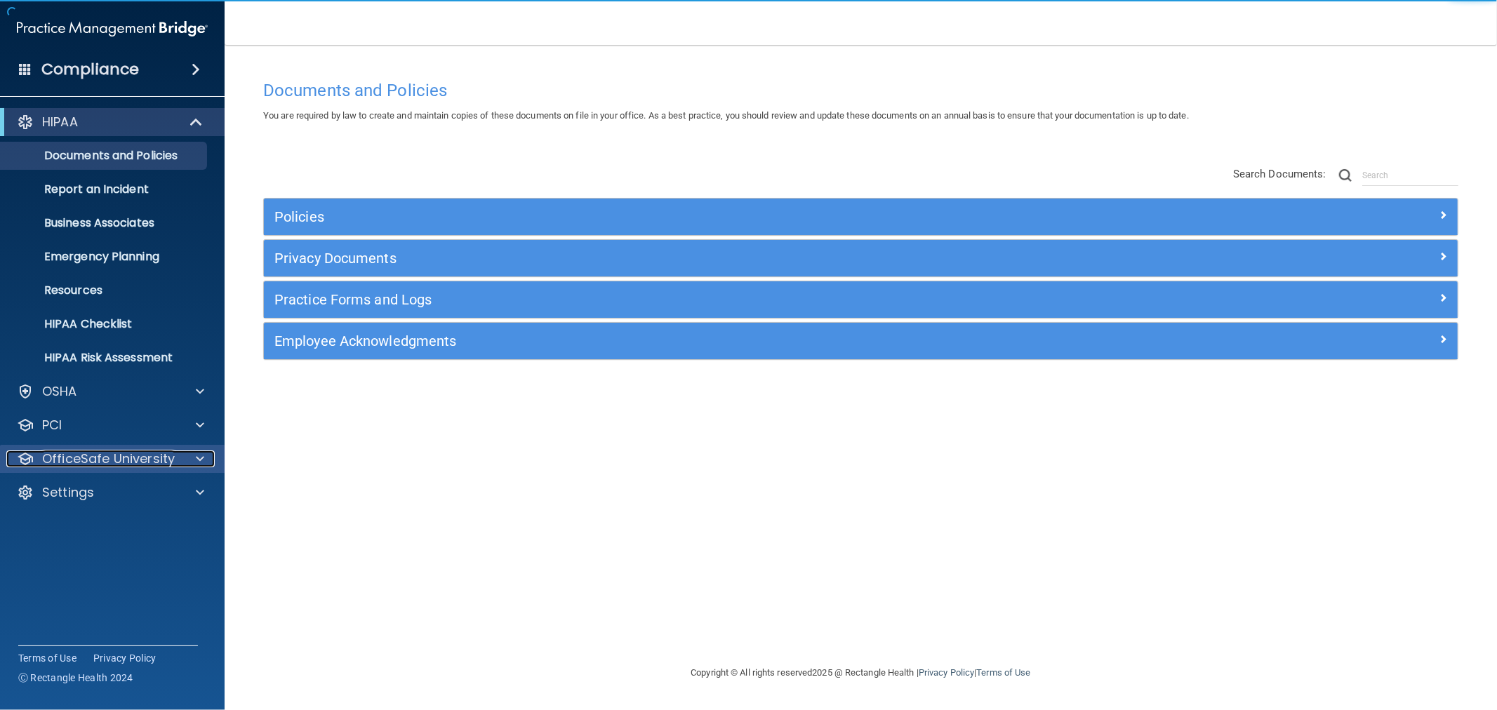
click at [157, 462] on p "OfficeSafe University" at bounding box center [108, 459] width 133 height 17
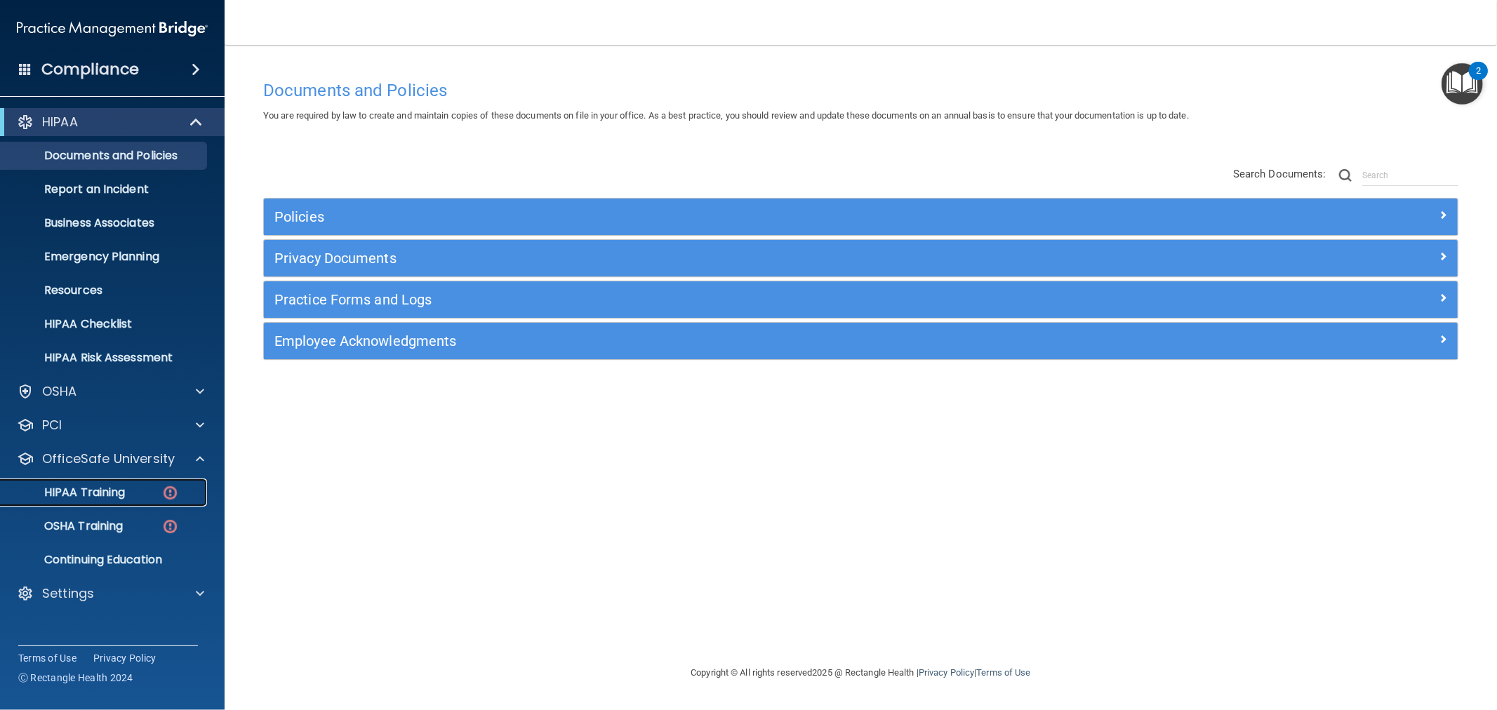
click at [85, 494] on p "HIPAA Training" at bounding box center [67, 493] width 116 height 14
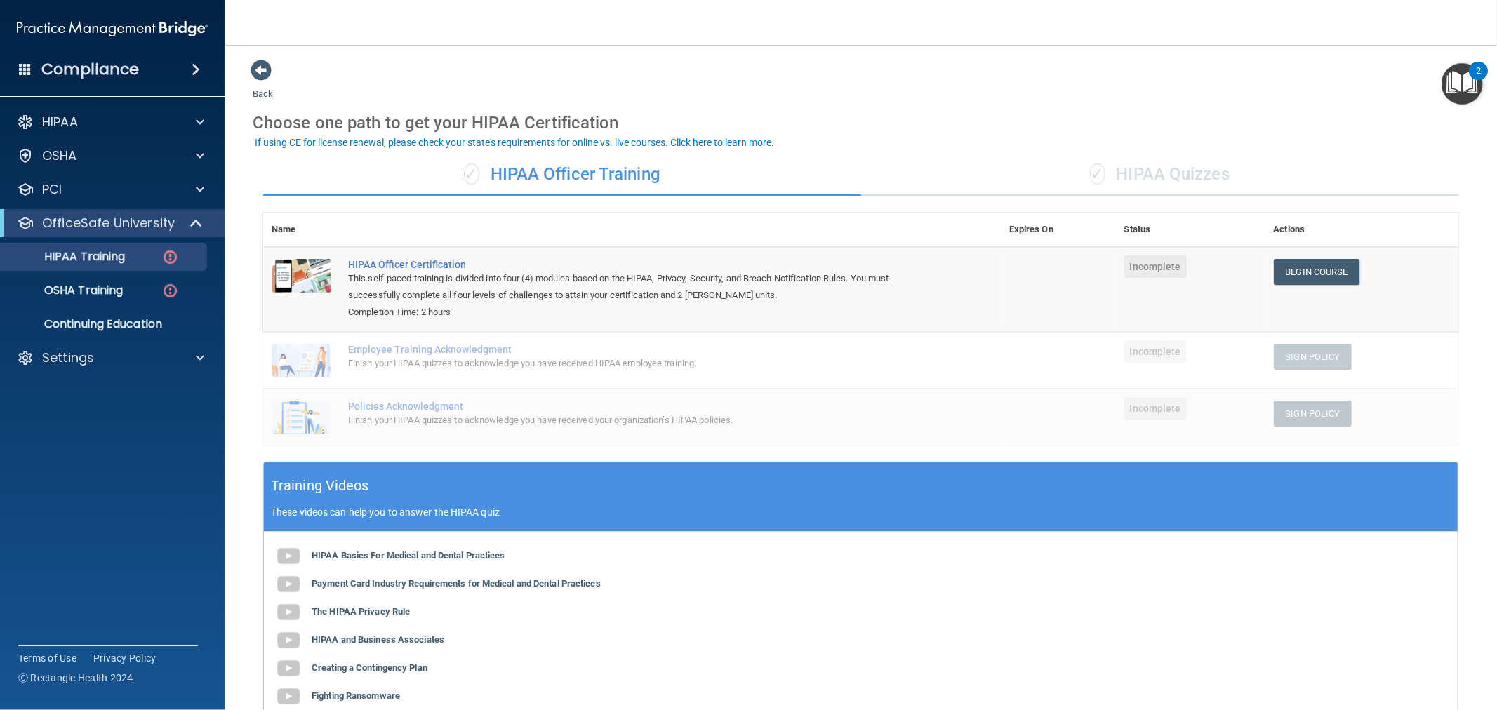
click at [1201, 150] on div "✓ HIPAA Officer Training ✓ HIPAA Quizzes Name Expires On Status Actions HIPAA O…" at bounding box center [861, 492] width 1216 height 698
click at [1199, 163] on div "✓ HIPAA Quizzes" at bounding box center [1160, 175] width 598 height 42
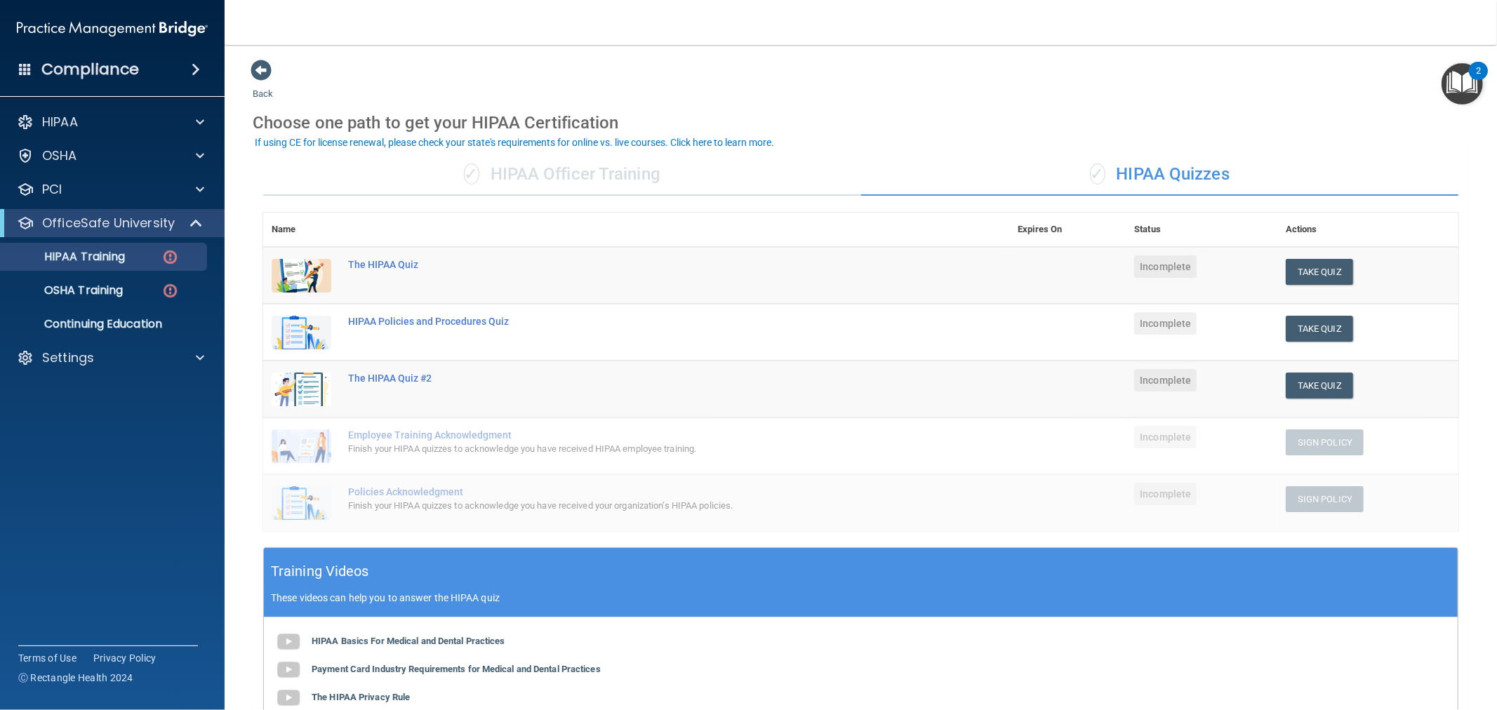
click at [547, 173] on div "✓ HIPAA Officer Training" at bounding box center [562, 175] width 598 height 42
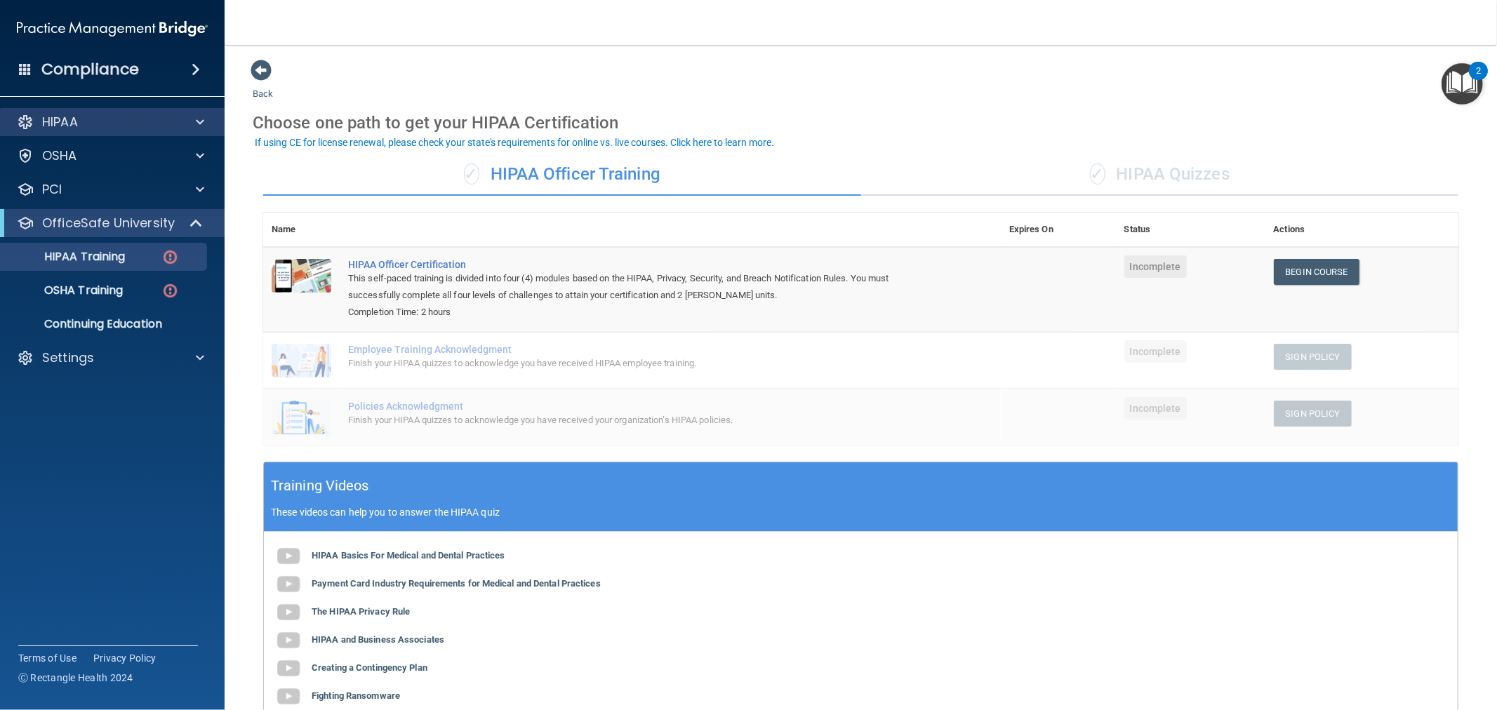
click at [106, 112] on div "HIPAA" at bounding box center [112, 122] width 225 height 28
click at [199, 120] on span at bounding box center [200, 122] width 8 height 17
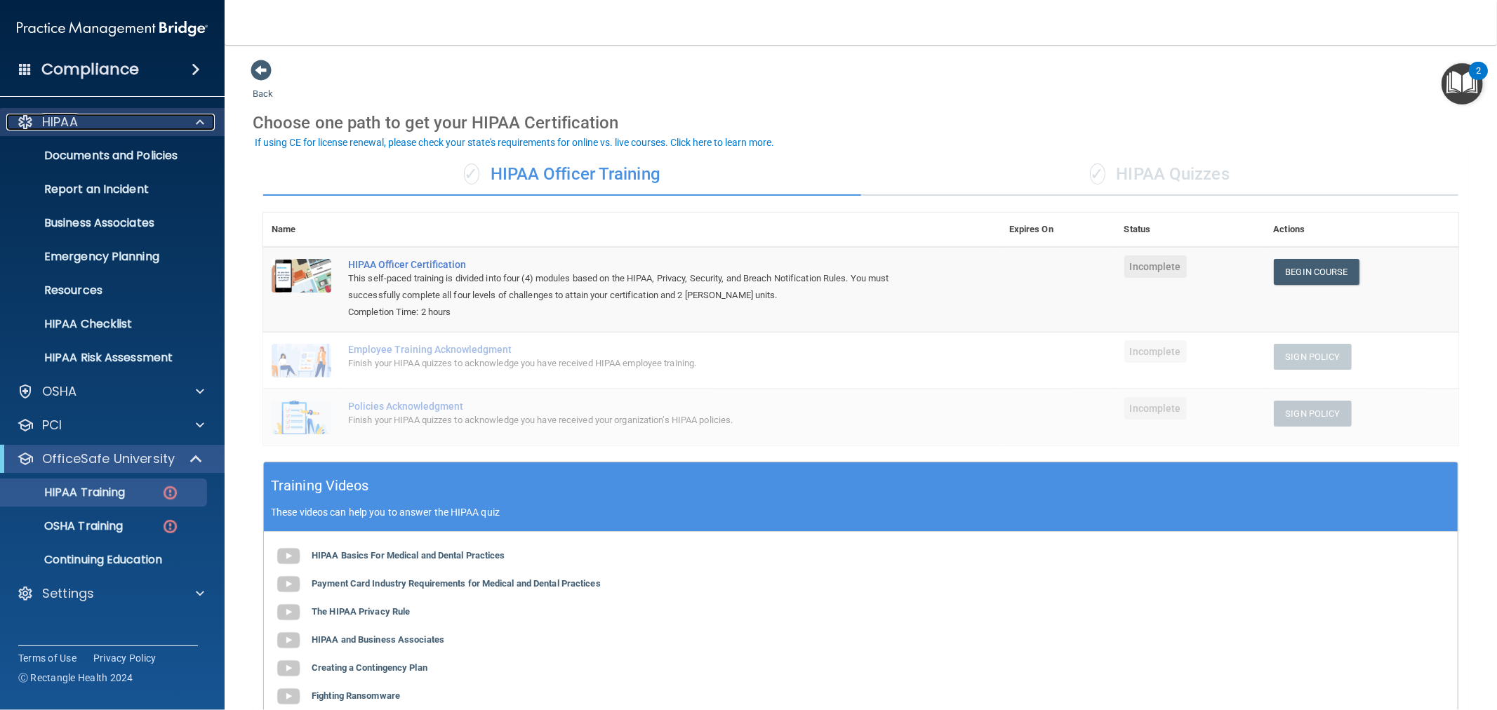
click at [199, 120] on span at bounding box center [200, 122] width 8 height 17
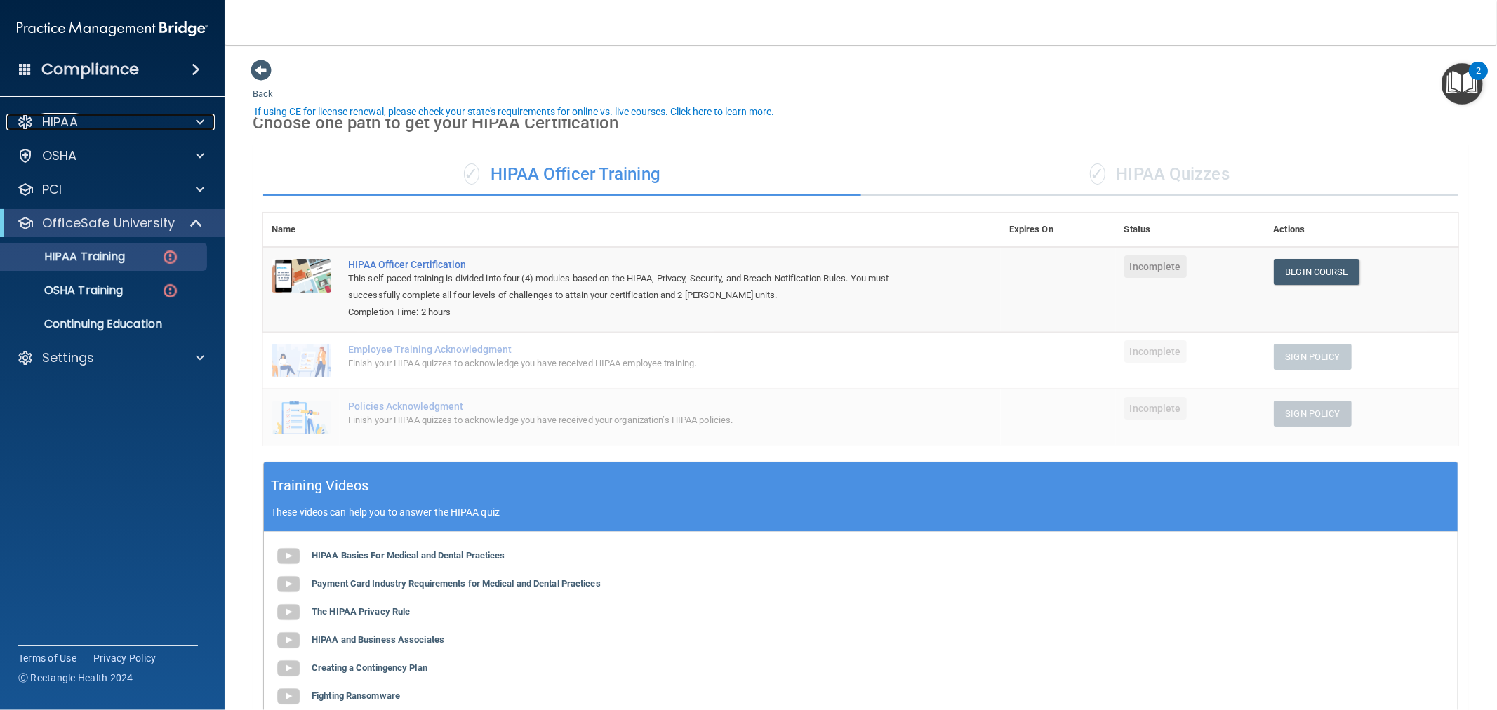
scroll to position [186, 0]
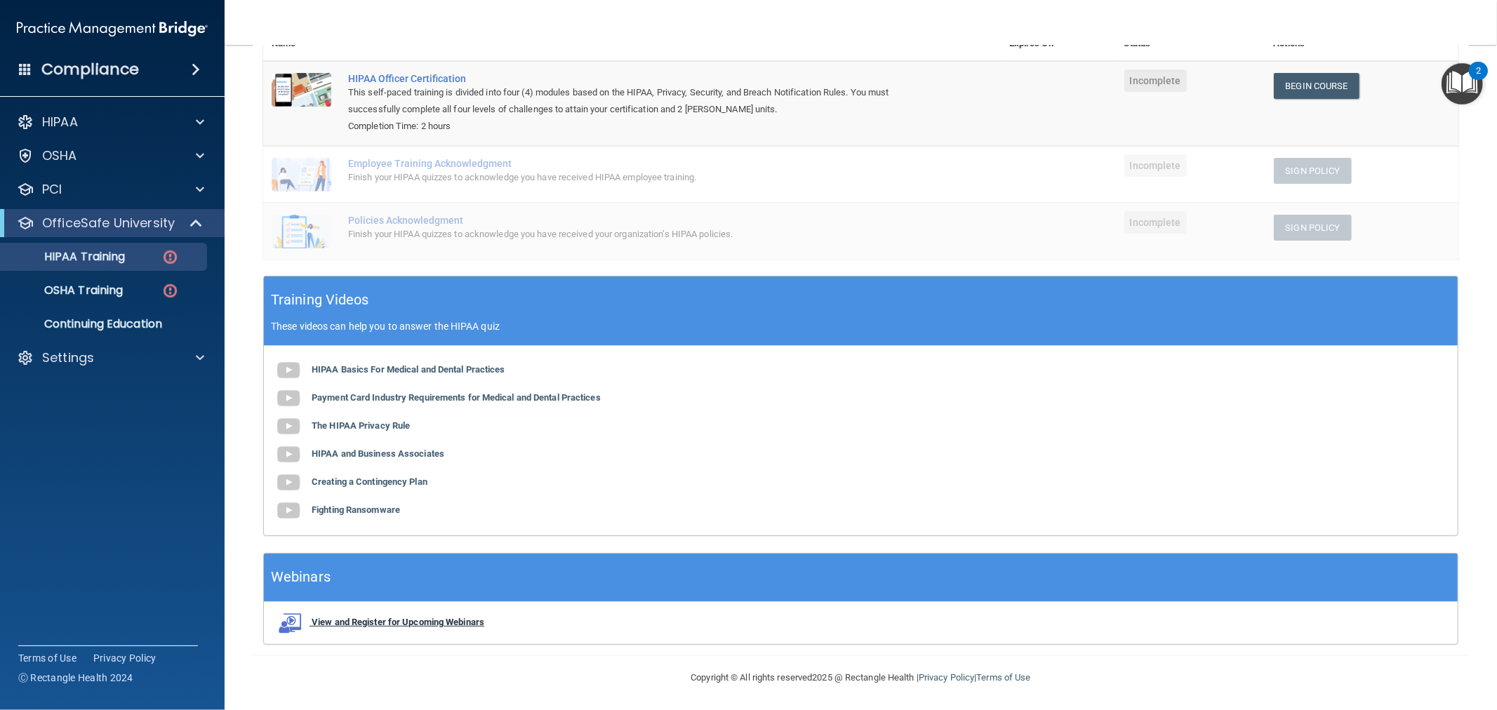
click at [361, 619] on b "View and Register for Upcoming Webinars" at bounding box center [398, 622] width 173 height 11
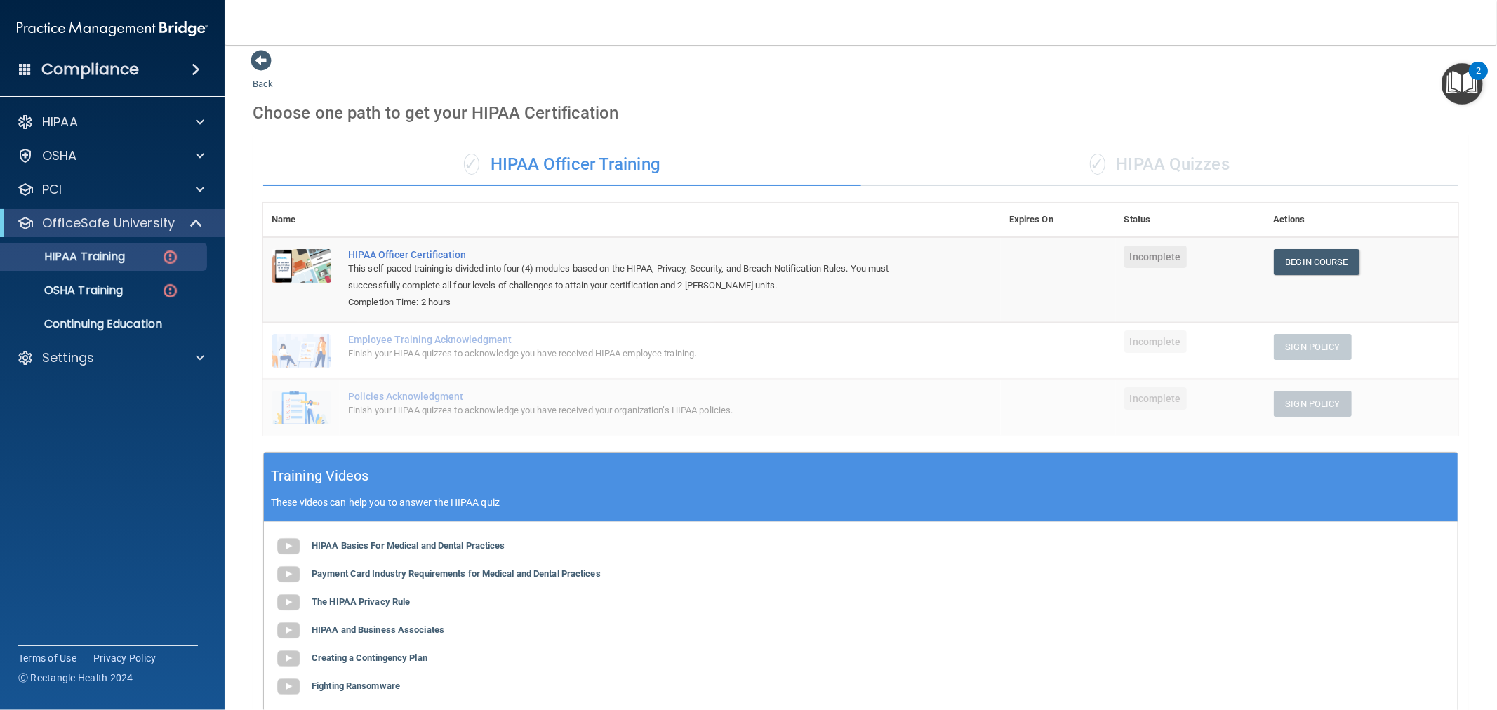
scroll to position [0, 0]
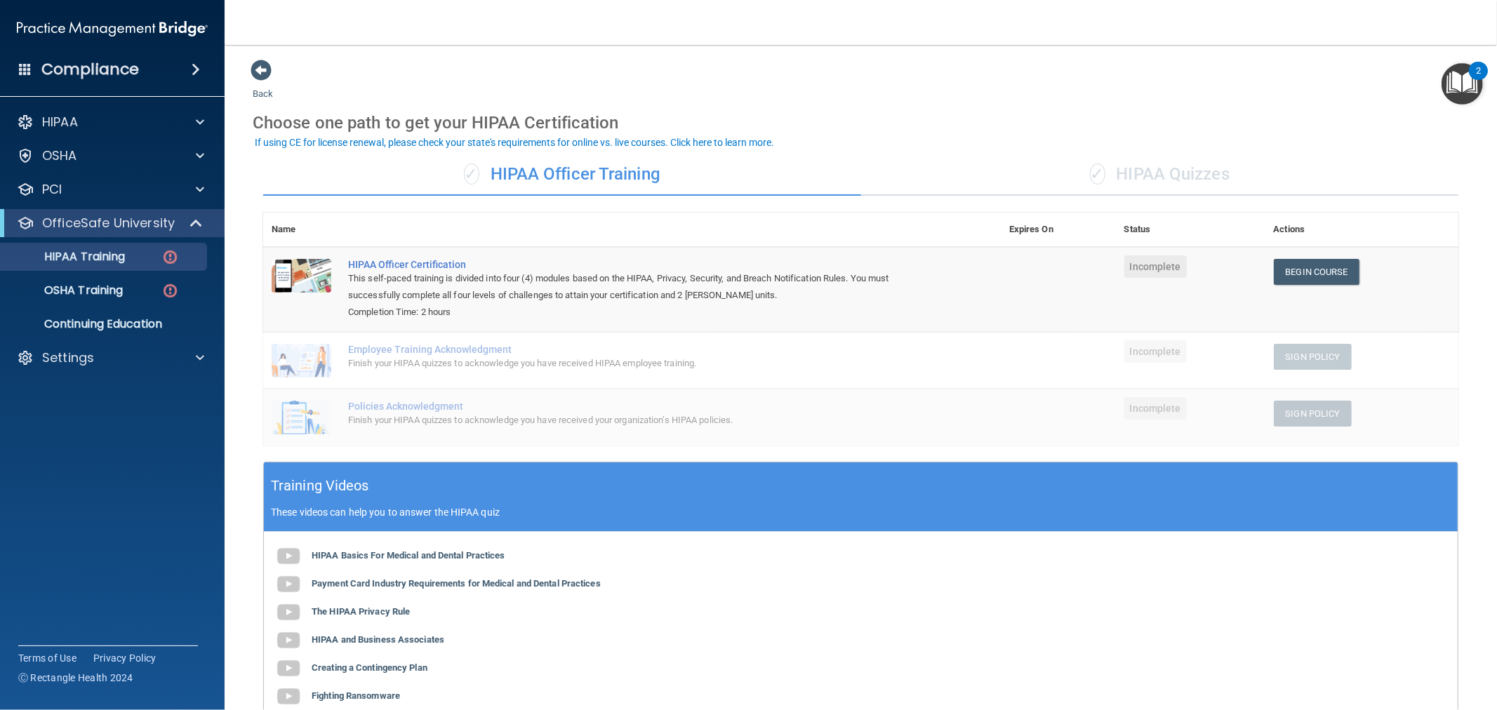
click at [1139, 176] on div "✓ HIPAA Quizzes" at bounding box center [1160, 175] width 598 height 42
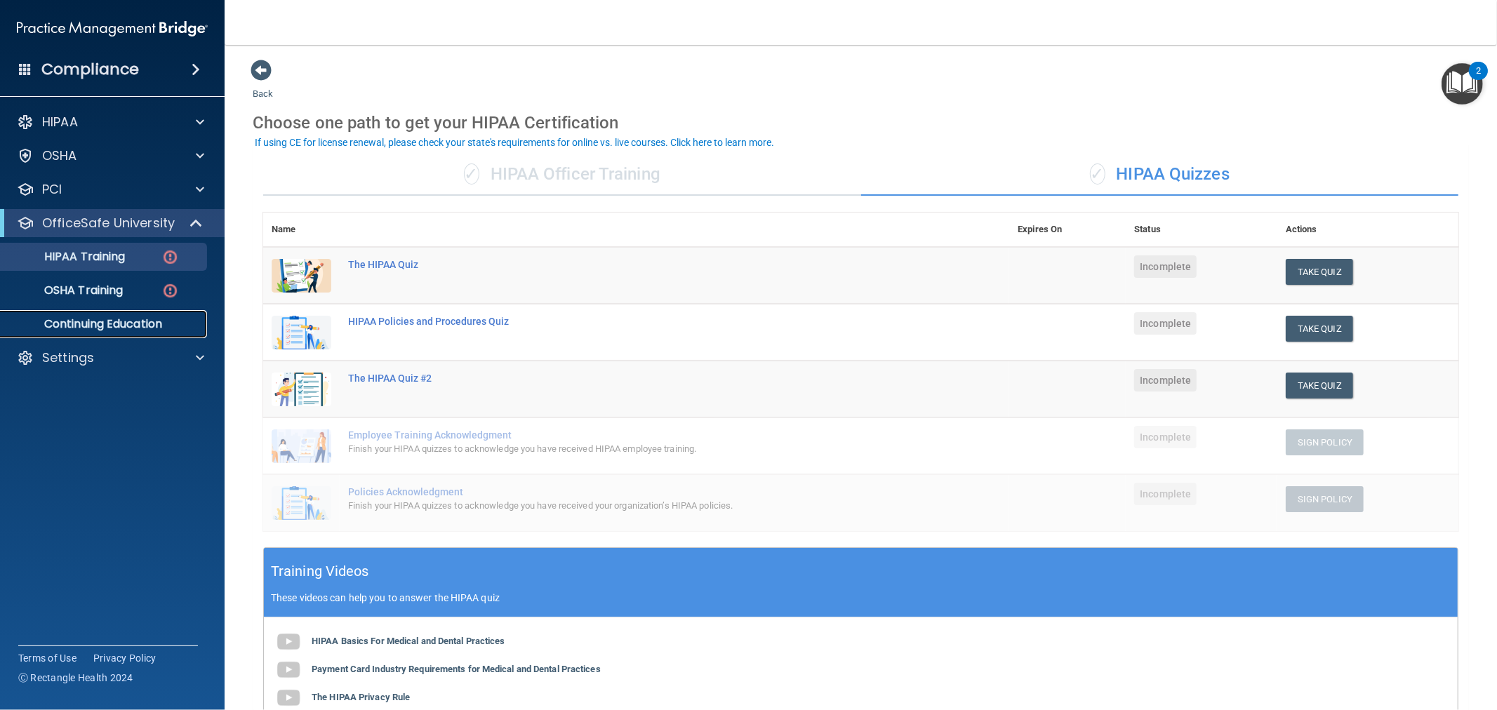
click at [157, 317] on p "Continuing Education" at bounding box center [105, 324] width 192 height 14
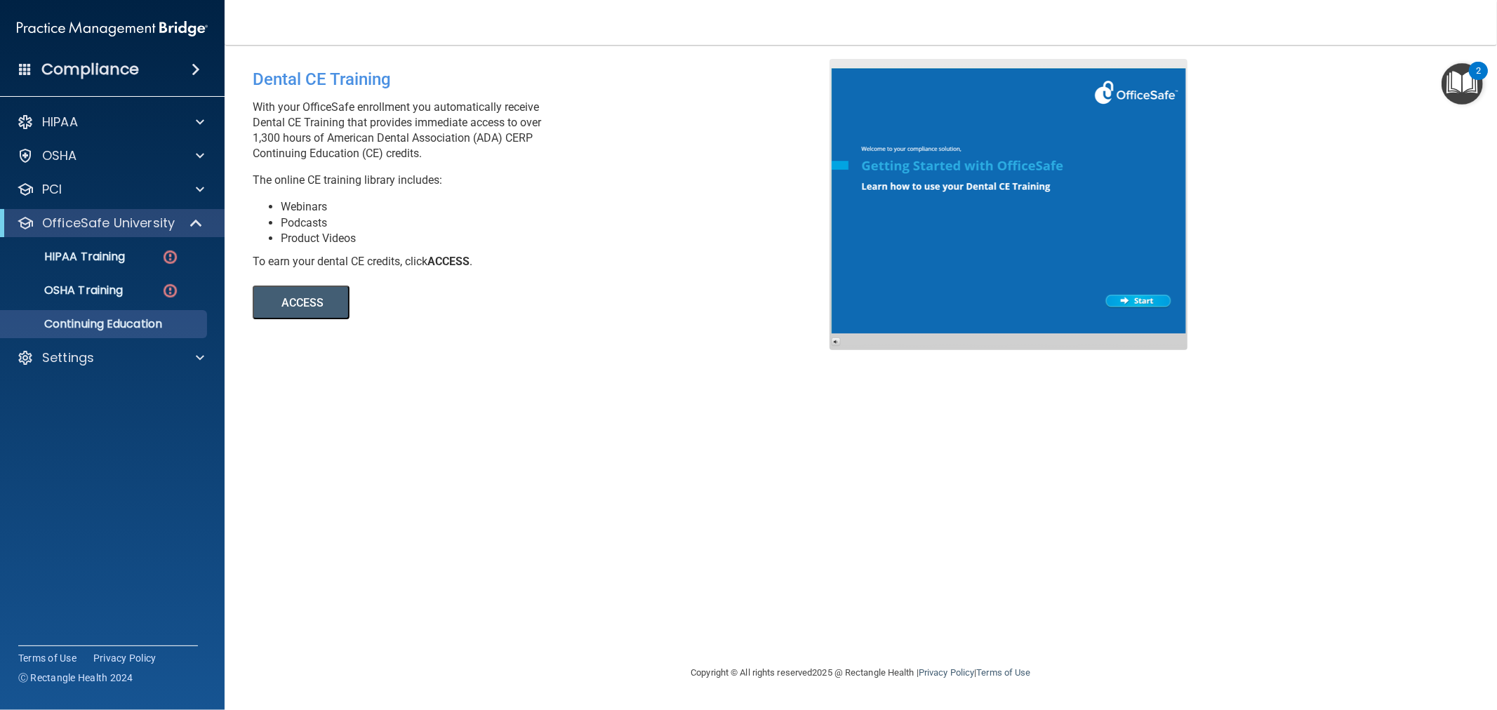
click at [304, 298] on button "ACCESS" at bounding box center [301, 303] width 97 height 34
click at [283, 307] on button "ACCESS" at bounding box center [301, 303] width 97 height 34
click at [77, 363] on p "Settings" at bounding box center [68, 358] width 52 height 17
click at [109, 484] on link "Sign Out" at bounding box center [96, 493] width 221 height 28
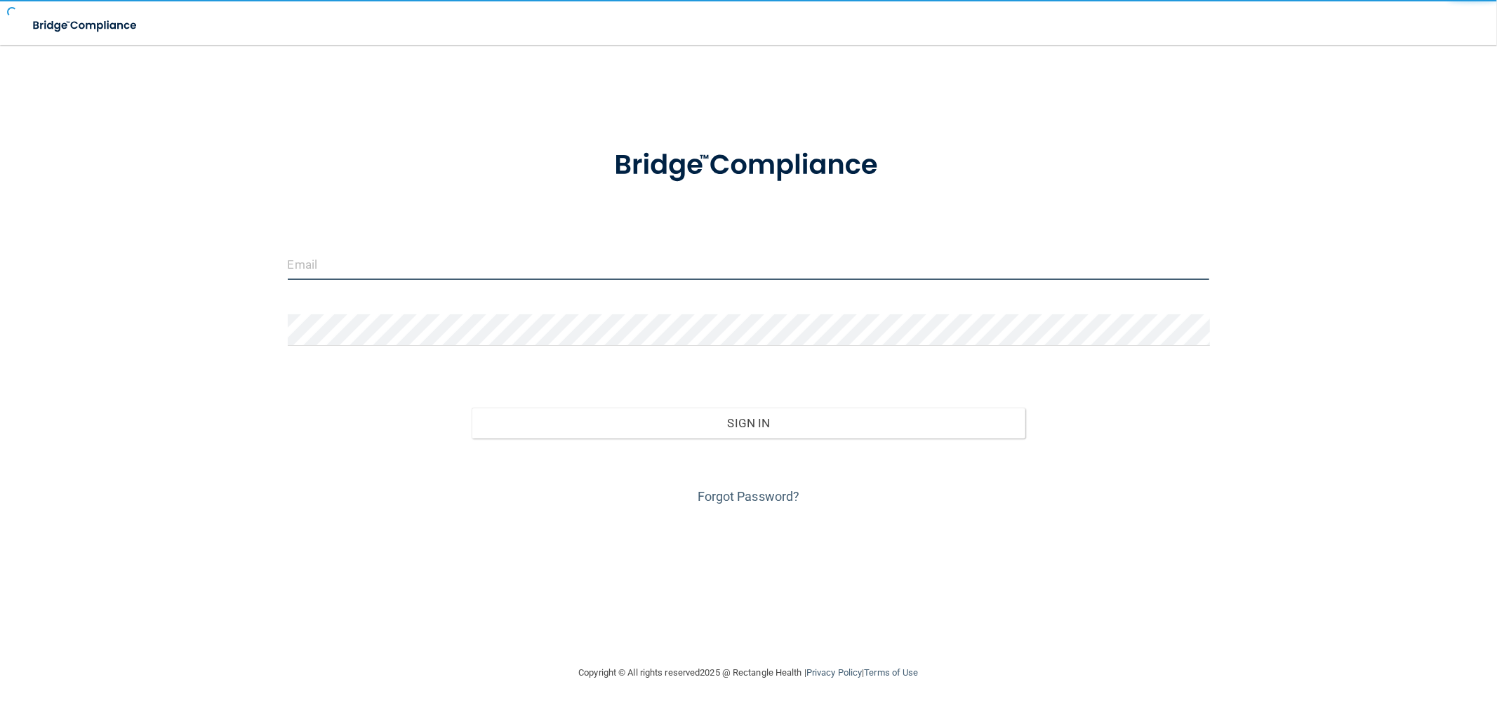
type input "[EMAIL_ADDRESS][DOMAIN_NAME]"
